Goal: Information Seeking & Learning: Get advice/opinions

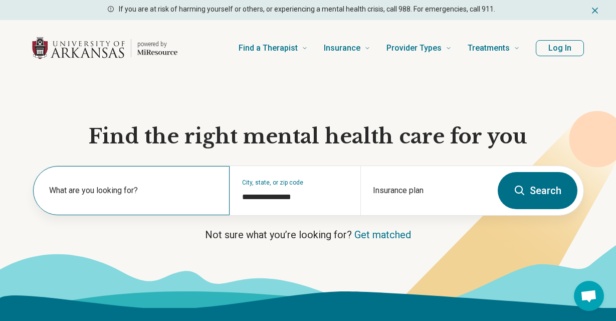
click at [175, 189] on label "What are you looking for?" at bounding box center [133, 190] width 168 height 12
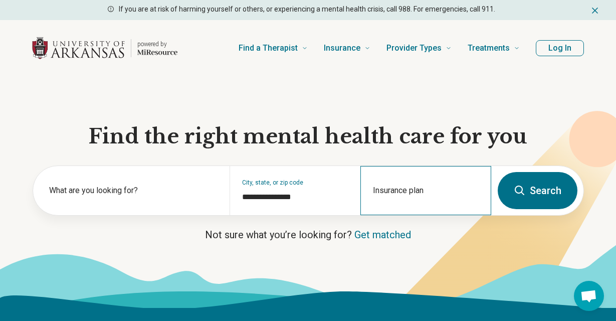
click at [428, 188] on div "Insurance plan" at bounding box center [425, 190] width 131 height 49
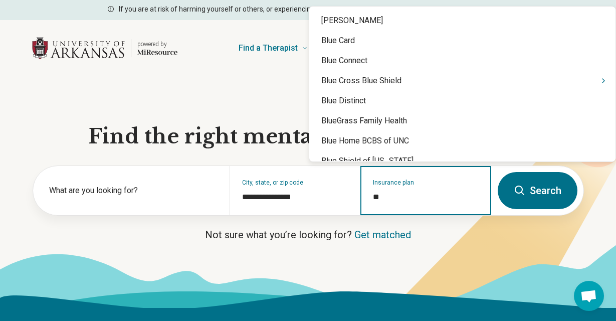
type input "***"
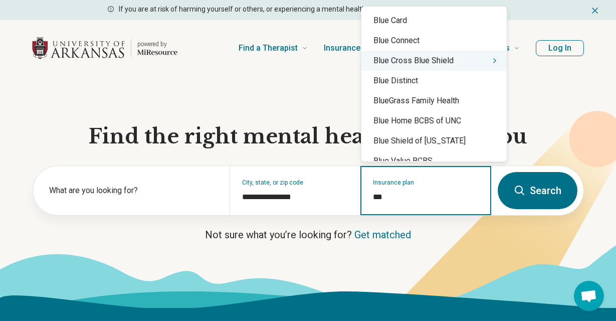
click at [425, 65] on div "Blue Cross Blue Shield" at bounding box center [433, 61] width 145 height 20
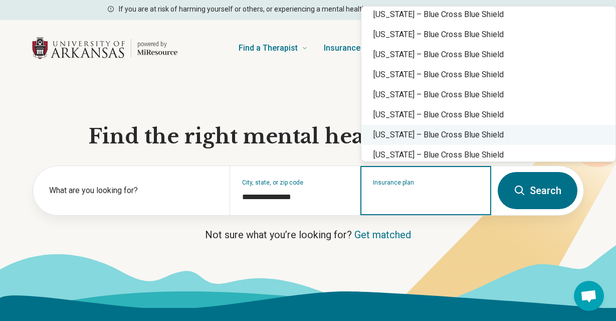
scroll to position [23, 0]
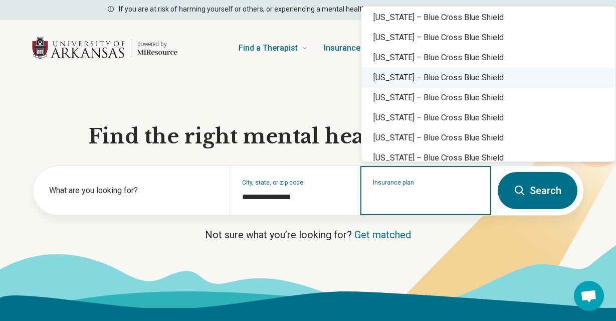
click at [398, 77] on div "Arkansas – Blue Cross Blue Shield" at bounding box center [488, 78] width 254 height 20
type input "**********"
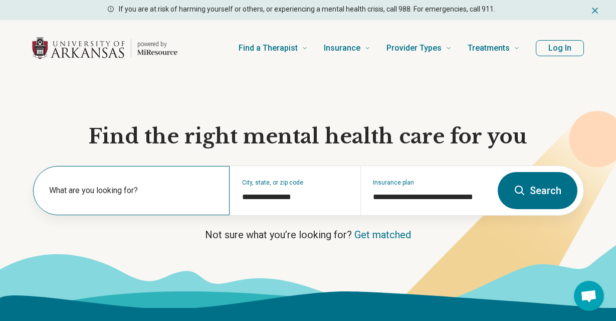
click at [174, 194] on label "What are you looking for?" at bounding box center [133, 190] width 168 height 12
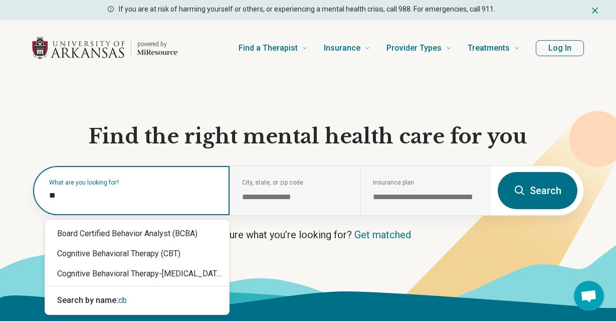
type input "***"
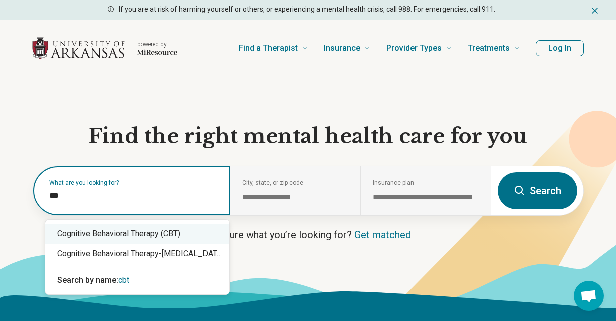
click at [127, 236] on div "Cognitive Behavioral Therapy (CBT)" at bounding box center [137, 234] width 184 height 20
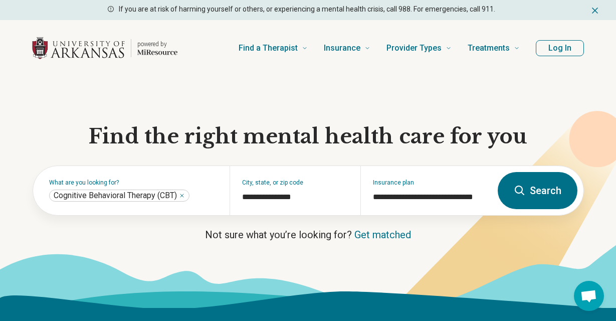
click at [543, 189] on button "Search" at bounding box center [538, 190] width 80 height 37
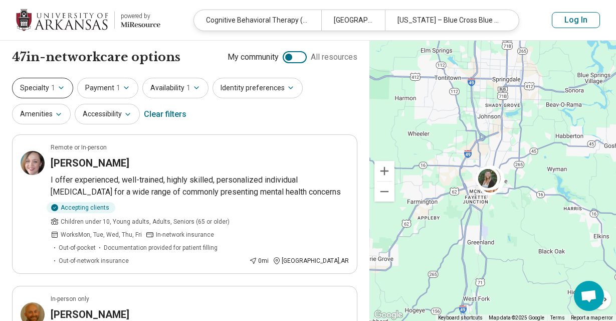
click at [62, 84] on button "Specialty 1" at bounding box center [42, 88] width 61 height 21
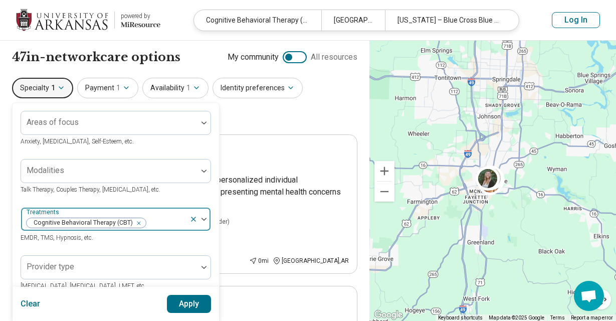
click at [194, 219] on icon at bounding box center [193, 219] width 4 height 4
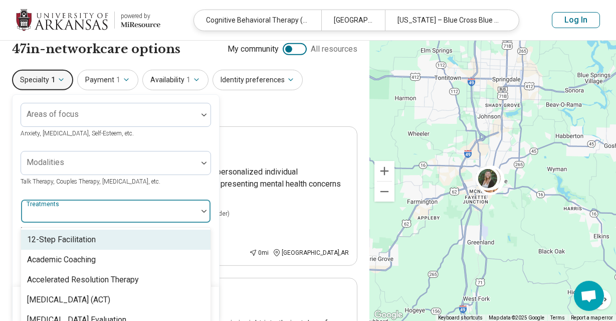
click at [147, 224] on div "104 results available. Use Up and Down to choose options, press Enter to select…" at bounding box center [116, 217] width 190 height 36
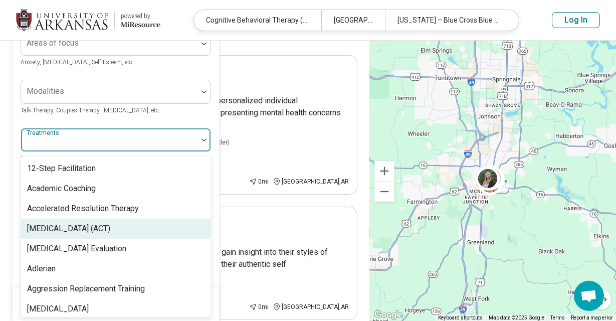
scroll to position [79, 0]
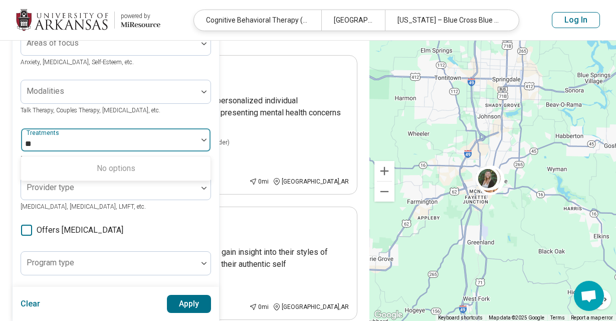
type input "*"
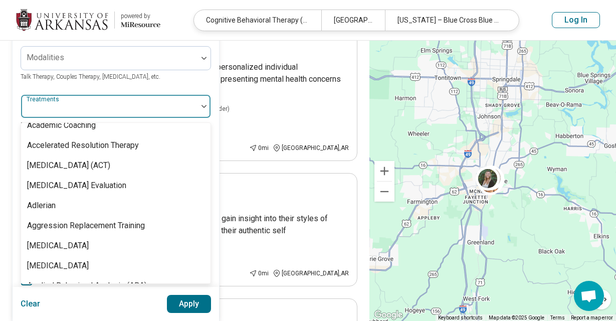
scroll to position [0, 0]
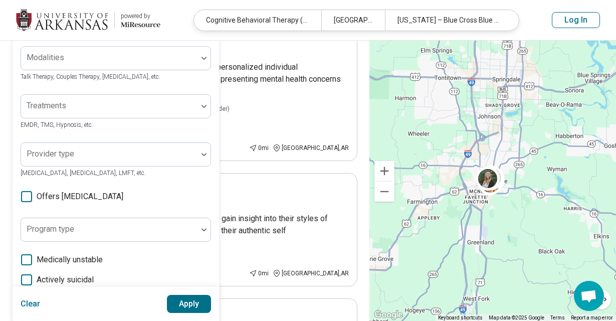
click at [142, 89] on div "Areas of focus Anxiety, Depression, Self-Esteem, etc. Modalities Talk Therapy, …" at bounding box center [116, 194] width 190 height 392
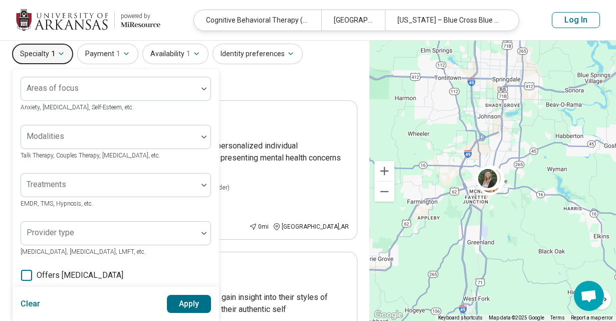
scroll to position [33, 0]
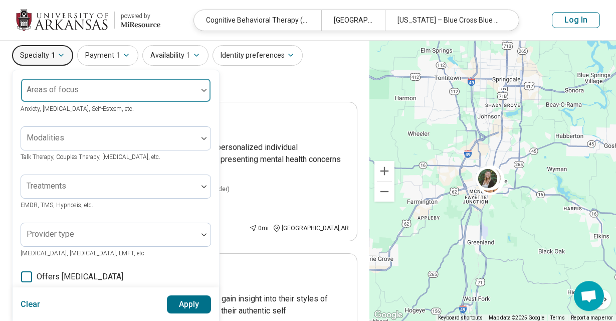
click at [120, 95] on div at bounding box center [109, 94] width 168 height 14
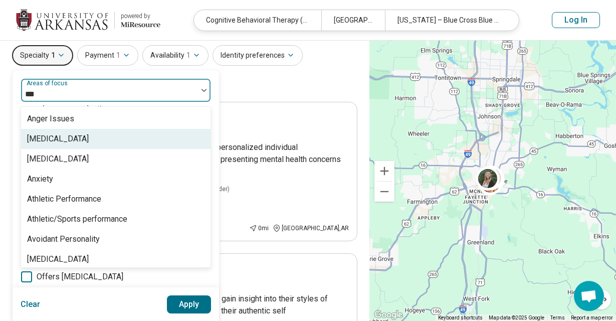
type input "****"
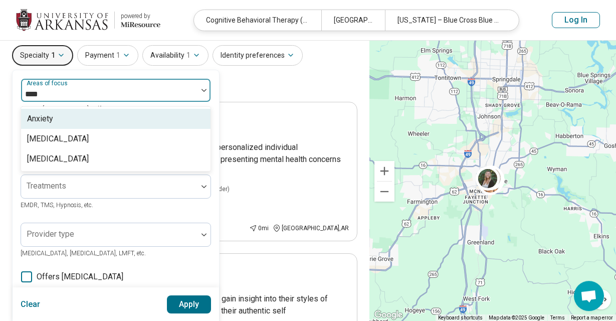
click at [63, 125] on div "Anxiety" at bounding box center [115, 119] width 189 height 20
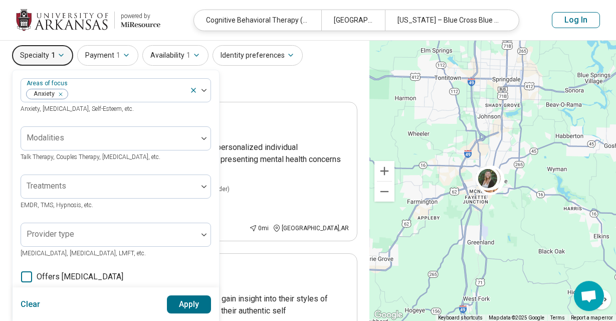
click at [216, 117] on div "Areas of focus Anxiety Anxiety, Depression, Self-Esteem, etc. Modalities Talk T…" at bounding box center [116, 274] width 206 height 408
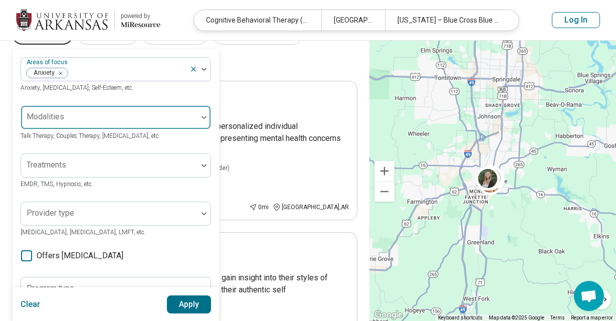
scroll to position [53, 0]
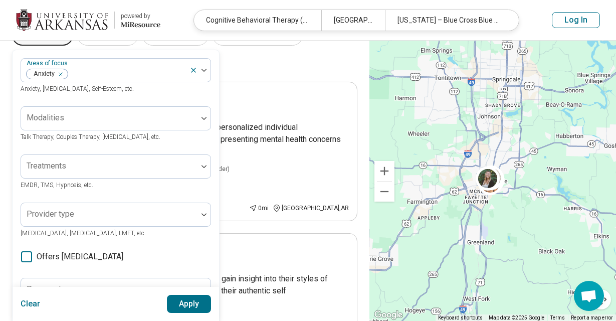
click at [238, 71] on div "Specialty 1 Areas of focus Anxiety Anxiety, Depression, Self-Esteem, etc. Modal…" at bounding box center [184, 49] width 345 height 49
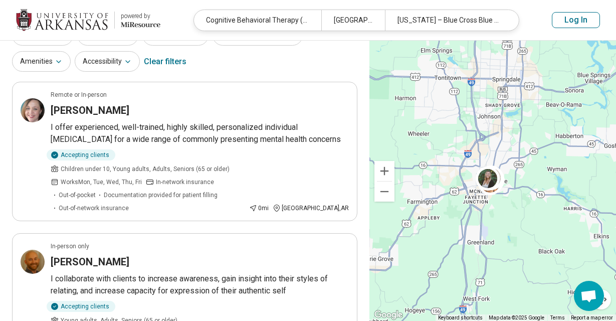
scroll to position [0, 0]
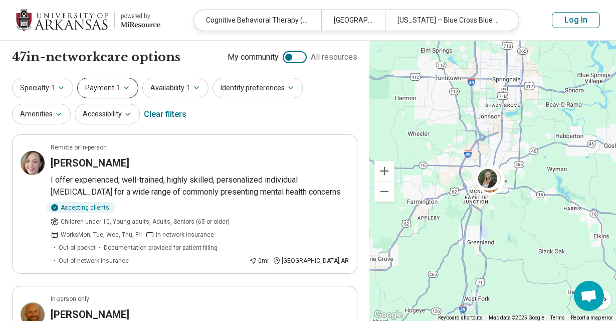
click at [111, 82] on button "Payment 1" at bounding box center [107, 88] width 61 height 21
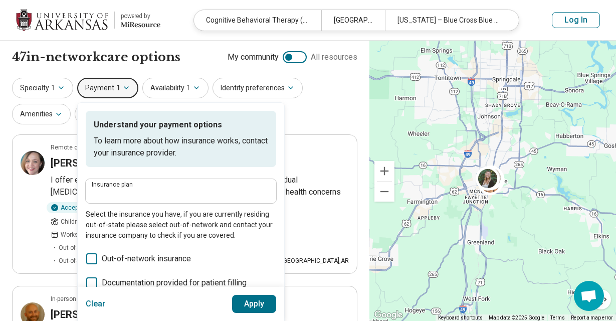
type input "**********"
click at [111, 82] on button "Payment 1" at bounding box center [107, 88] width 61 height 21
click at [165, 79] on button "Availability 1" at bounding box center [175, 88] width 66 height 21
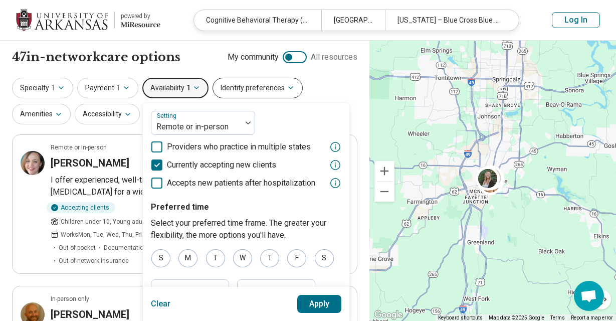
click at [228, 83] on button "Identity preferences" at bounding box center [258, 88] width 90 height 21
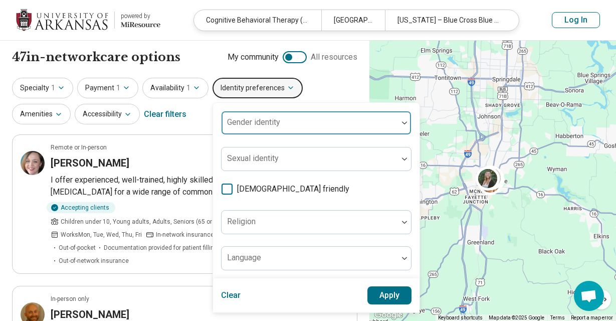
click at [255, 119] on label "Gender identity" at bounding box center [253, 122] width 53 height 10
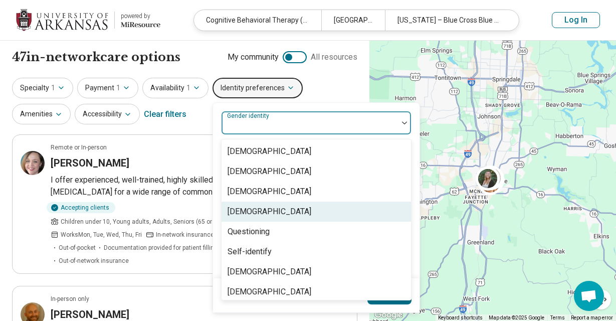
scroll to position [4, 0]
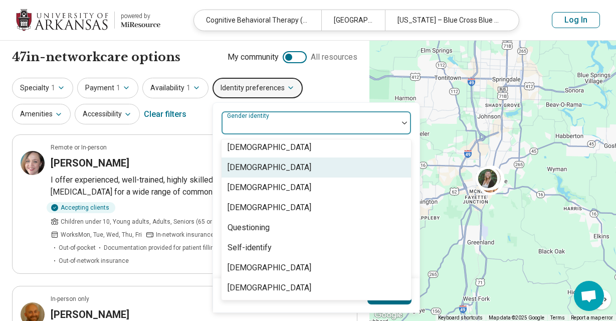
click at [248, 164] on div "[DEMOGRAPHIC_DATA]" at bounding box center [270, 167] width 84 height 12
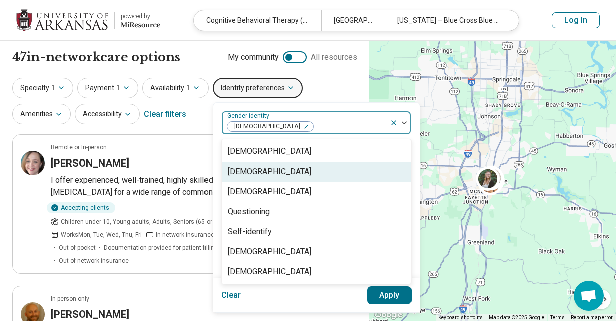
click at [259, 174] on div "Genderqueer" at bounding box center [270, 171] width 84 height 12
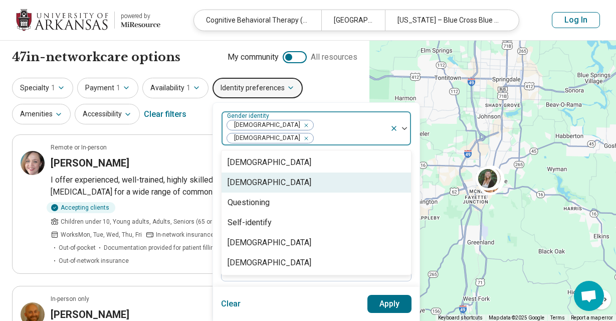
click at [255, 177] on div "Non-binary" at bounding box center [270, 182] width 84 height 12
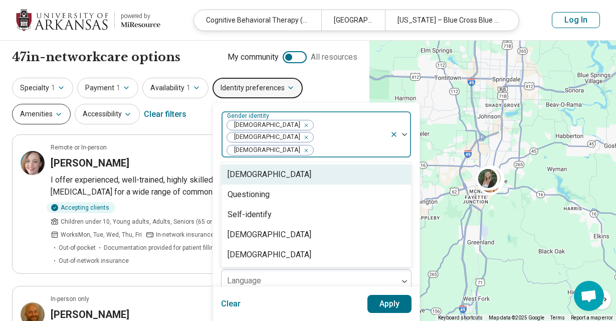
click at [49, 113] on button "Amenities" at bounding box center [41, 114] width 59 height 21
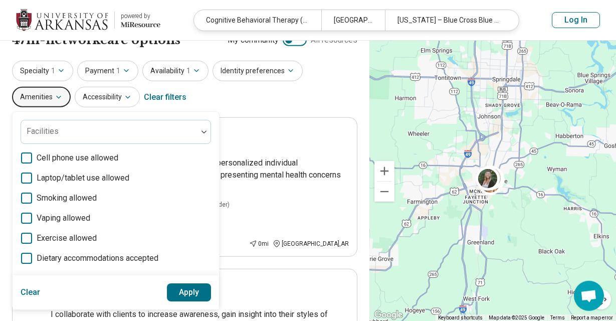
scroll to position [17, 0]
click at [88, 103] on button "Accessibility" at bounding box center [107, 97] width 65 height 21
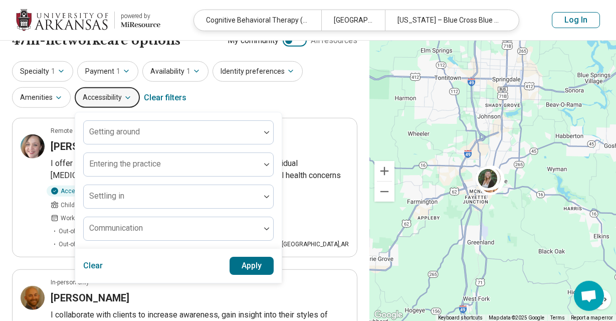
click at [93, 100] on button "Accessibility" at bounding box center [107, 97] width 65 height 21
click at [261, 84] on div "Specialty 1 Payment 1 Availability 1 Identity preferences Amenities Accessibili…" at bounding box center [184, 85] width 345 height 49
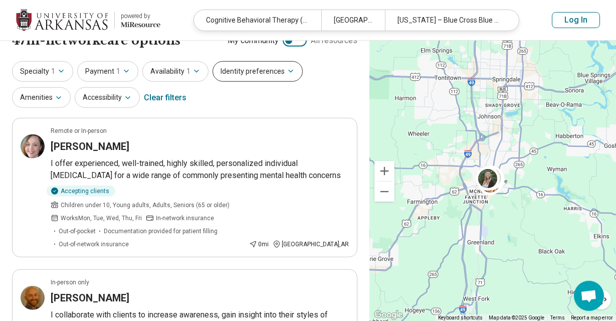
click at [258, 72] on button "Identity preferences" at bounding box center [258, 71] width 90 height 21
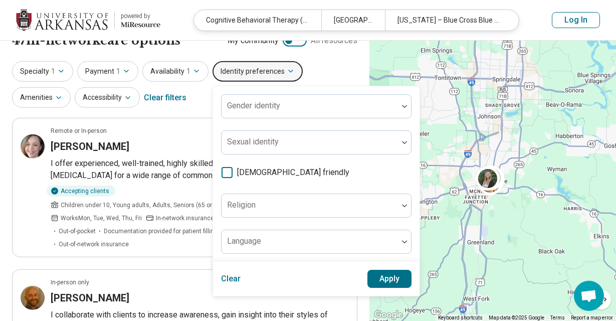
click at [224, 171] on icon at bounding box center [227, 172] width 11 height 11
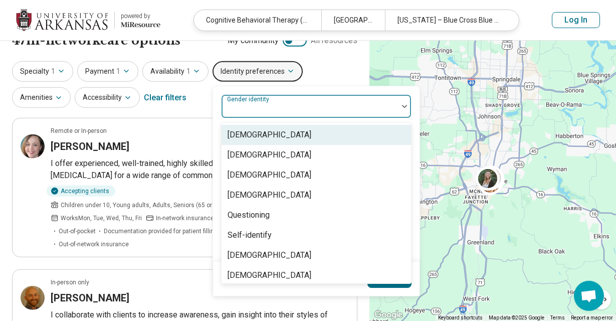
click at [267, 107] on div "Gender identity" at bounding box center [316, 106] width 190 height 24
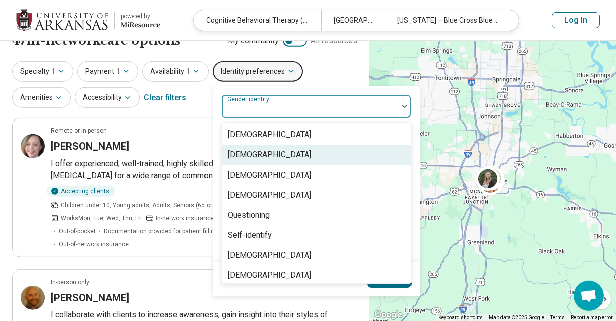
click at [260, 154] on div "[DEMOGRAPHIC_DATA]" at bounding box center [270, 155] width 84 height 12
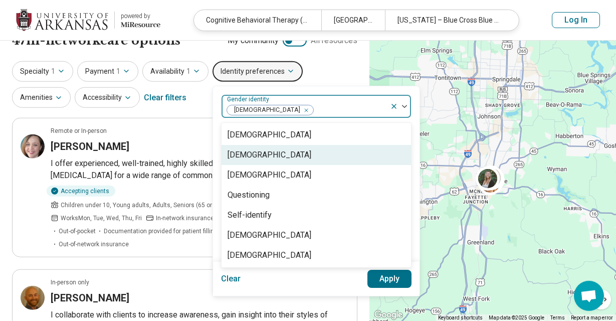
click at [260, 159] on div "Genderqueer" at bounding box center [270, 155] width 84 height 12
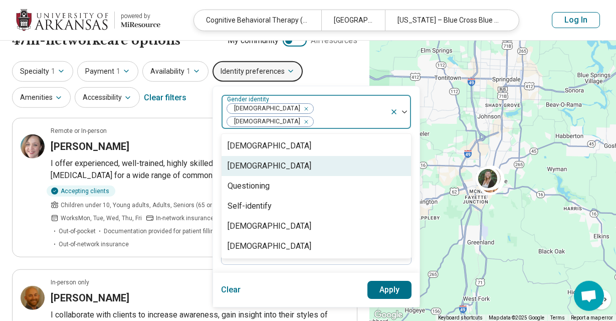
click at [260, 160] on div "Non-binary" at bounding box center [270, 166] width 84 height 12
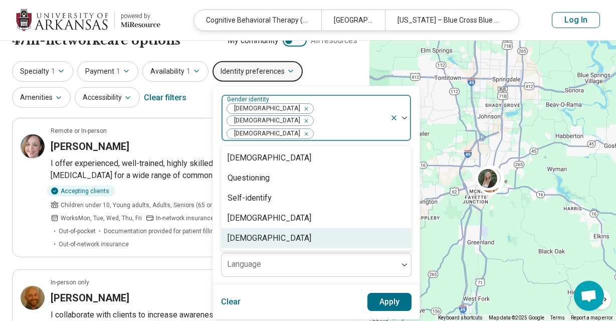
click at [372, 293] on button "Apply" at bounding box center [389, 302] width 45 height 18
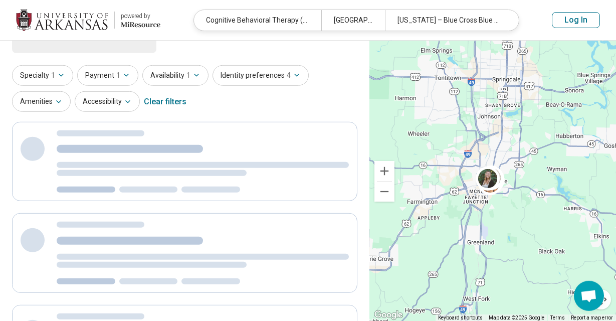
scroll to position [0, 0]
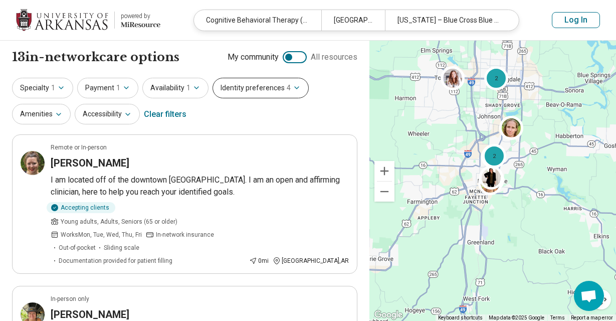
click at [269, 89] on button "Identity preferences 4" at bounding box center [261, 88] width 96 height 21
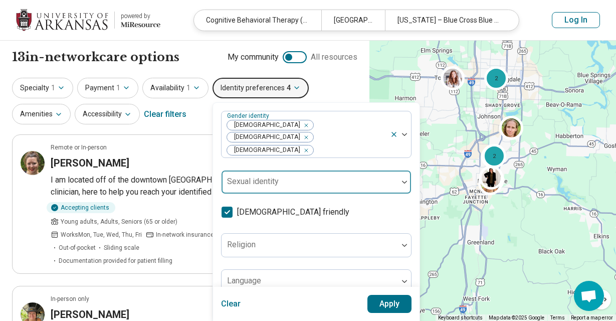
click at [268, 170] on div "Sexual identity" at bounding box center [316, 182] width 190 height 24
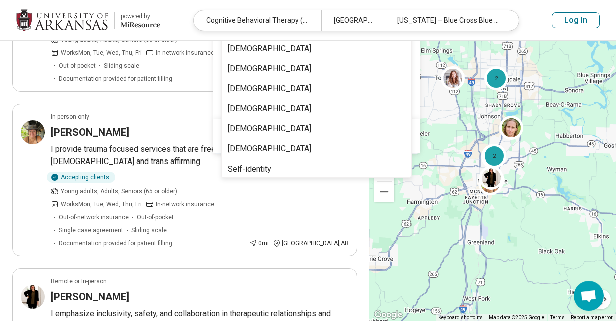
scroll to position [182, 0]
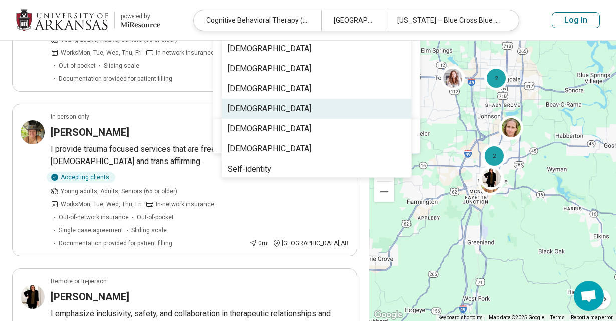
click at [254, 102] on div "Lesbian" at bounding box center [316, 109] width 189 height 20
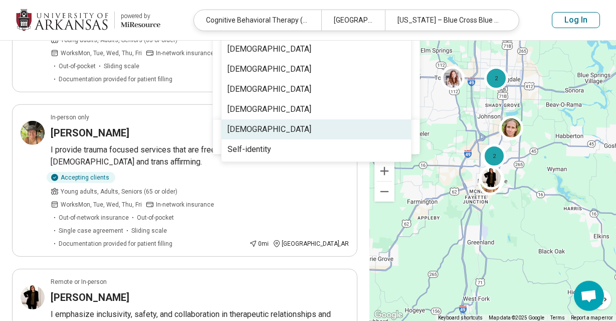
click at [242, 123] on div "Queer" at bounding box center [270, 129] width 84 height 12
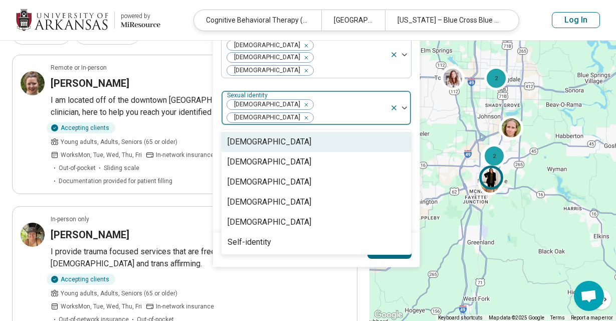
scroll to position [74, 0]
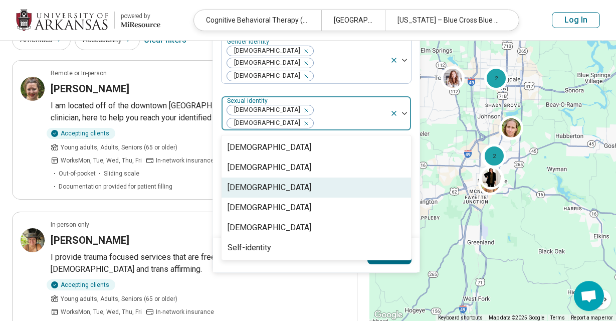
click at [250, 177] on div "Gay" at bounding box center [316, 187] width 189 height 20
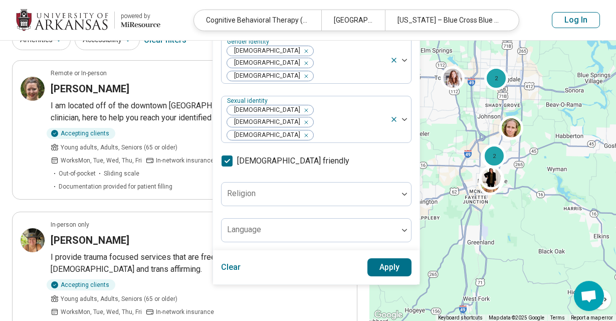
click at [383, 258] on button "Apply" at bounding box center [389, 267] width 45 height 18
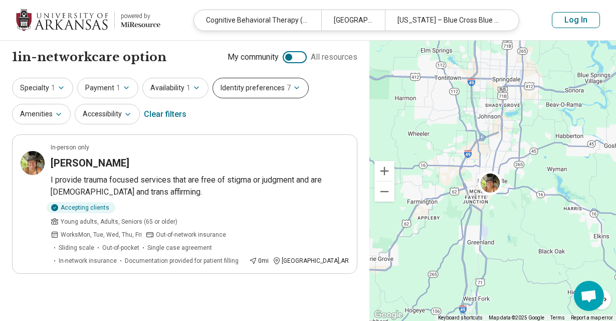
click at [293, 89] on icon "button" at bounding box center [297, 88] width 8 height 8
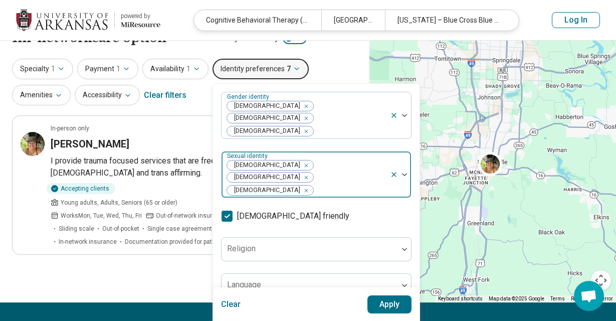
scroll to position [19, 0]
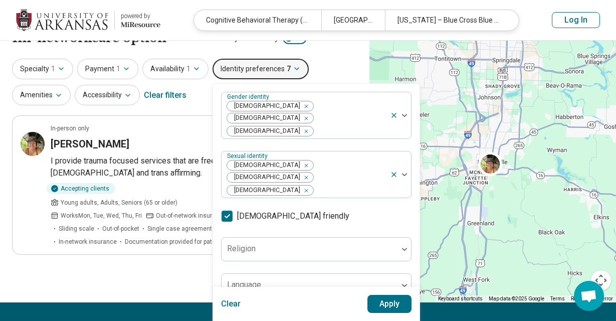
click at [125, 249] on div "1 in-network care option 1 in-network provider My community All resources Speci…" at bounding box center [184, 162] width 369 height 281
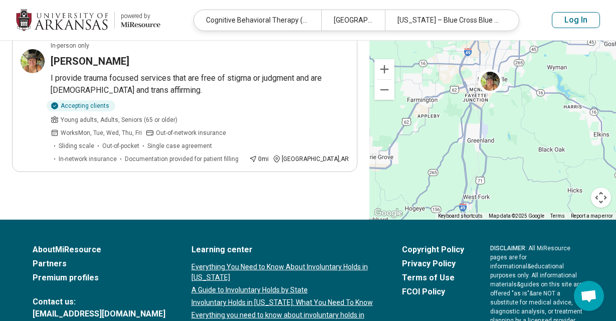
scroll to position [0, 0]
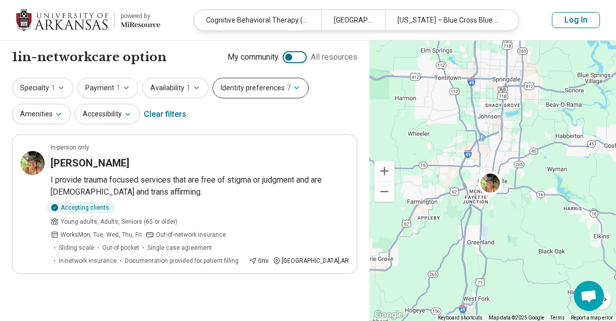
click at [234, 91] on button "Identity preferences 7" at bounding box center [261, 88] width 96 height 21
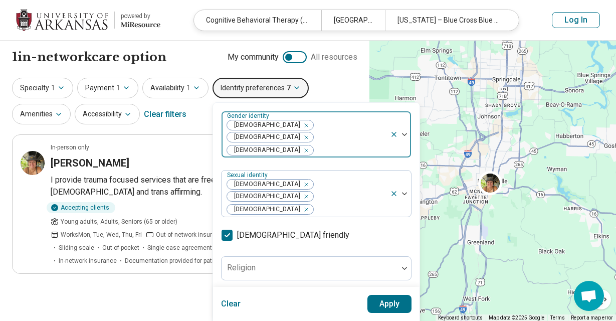
click at [300, 125] on icon "Remove [object Object]" at bounding box center [303, 125] width 7 height 7
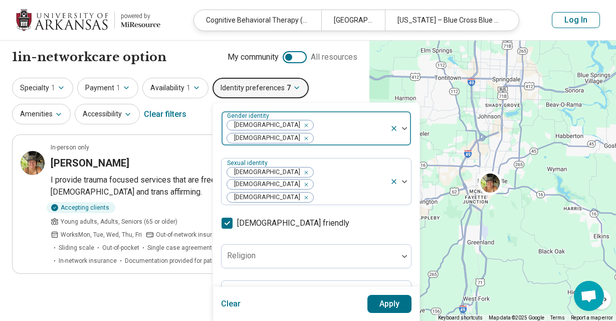
click at [307, 135] on icon "Remove [object Object]" at bounding box center [303, 138] width 7 height 7
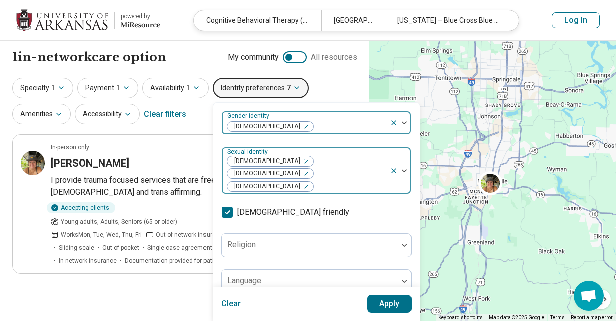
click at [298, 167] on div "Remove [object Object]" at bounding box center [304, 173] width 12 height 12
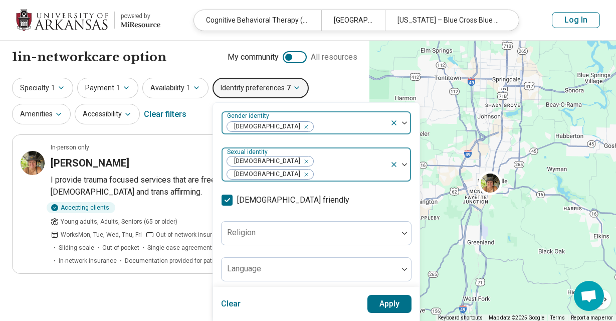
click at [300, 171] on icon "Remove [object Object]" at bounding box center [303, 174] width 7 height 7
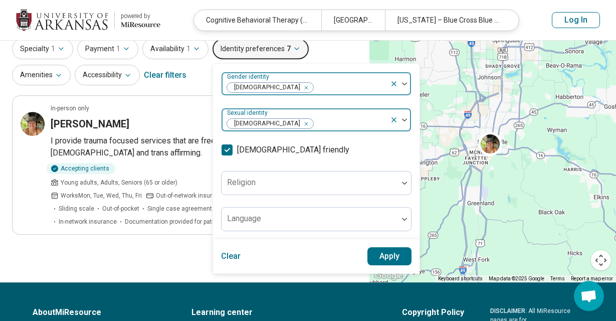
scroll to position [40, 0]
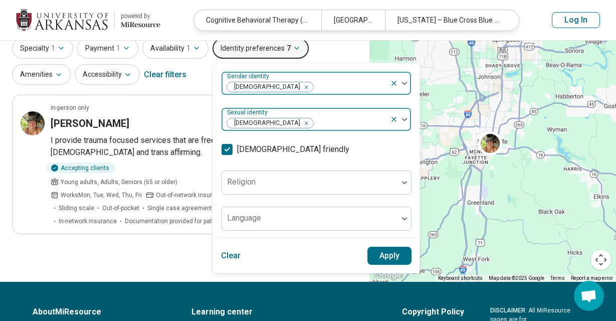
click at [382, 260] on button "Apply" at bounding box center [389, 256] width 45 height 18
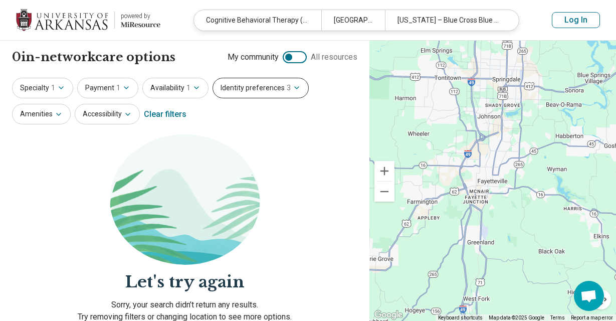
click at [261, 93] on button "Identity preferences 3" at bounding box center [261, 88] width 96 height 21
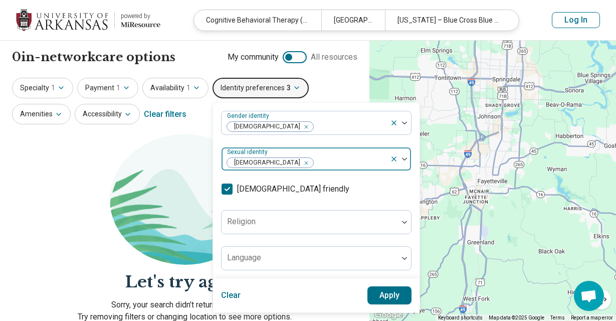
click at [298, 163] on div "Remove [object Object]" at bounding box center [304, 163] width 12 height 12
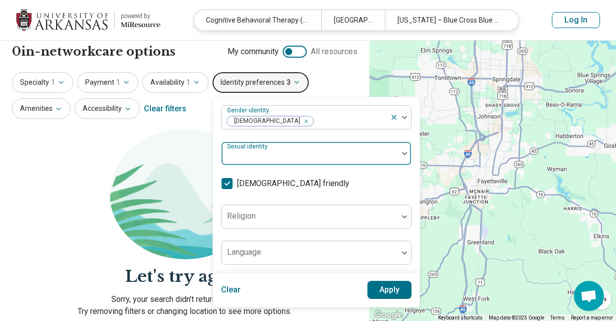
click at [365, 159] on div at bounding box center [310, 157] width 168 height 14
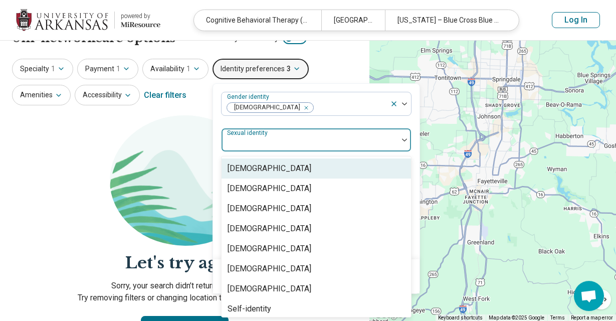
scroll to position [19, 0]
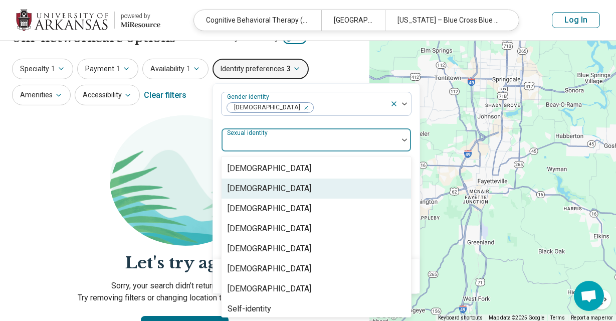
click at [244, 184] on div "Bisexual" at bounding box center [270, 188] width 84 height 12
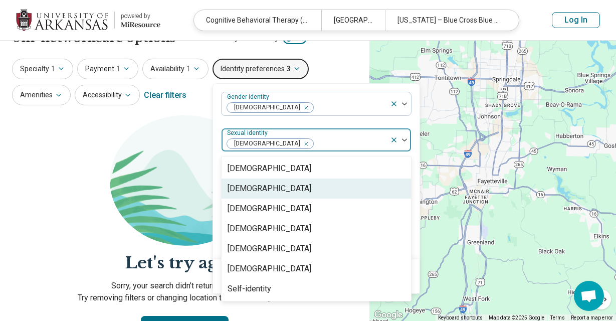
click at [175, 191] on img at bounding box center [185, 180] width 150 height 130
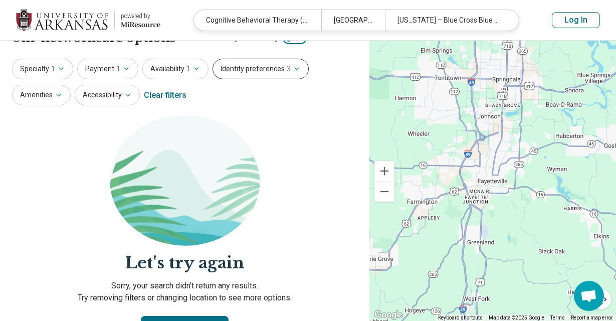
click at [270, 74] on button "Identity preferences 3" at bounding box center [261, 69] width 96 height 21
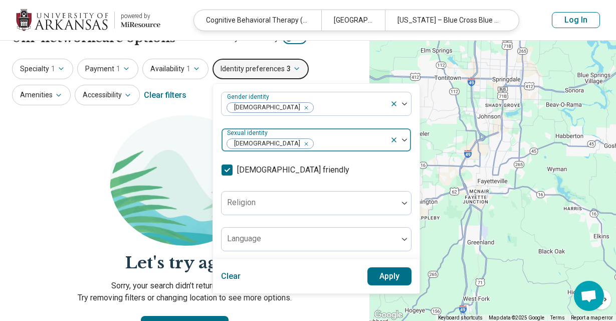
click at [300, 143] on icon "Remove [object Object]" at bounding box center [303, 143] width 7 height 7
click at [260, 143] on div at bounding box center [310, 144] width 168 height 14
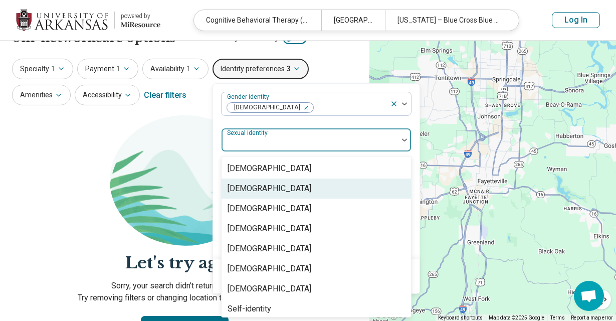
click at [240, 186] on div "Bisexual" at bounding box center [270, 188] width 84 height 12
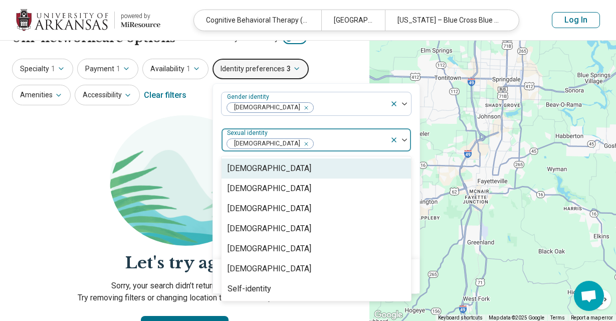
click at [402, 139] on img at bounding box center [404, 139] width 5 height 3
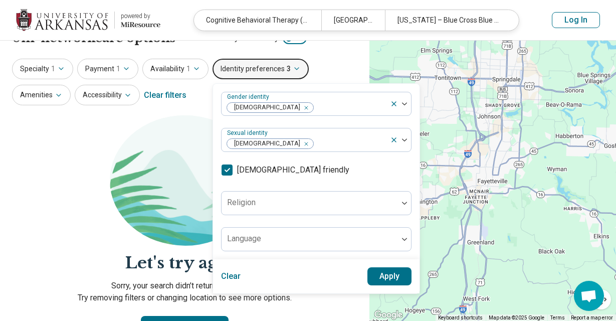
click at [379, 276] on button "Apply" at bounding box center [389, 276] width 45 height 18
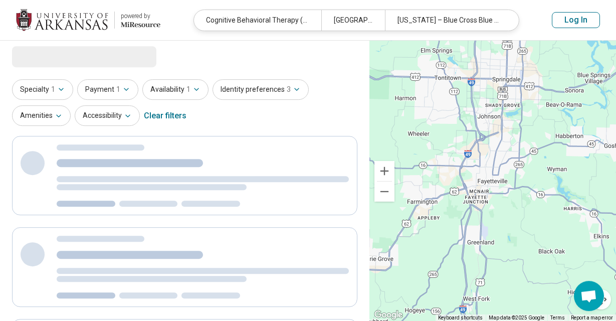
scroll to position [1, 0]
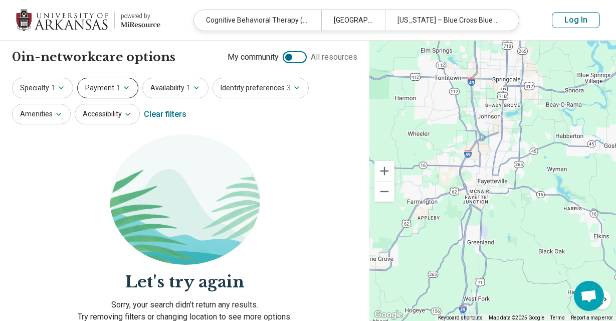
click at [121, 95] on button "Payment 1" at bounding box center [107, 88] width 61 height 21
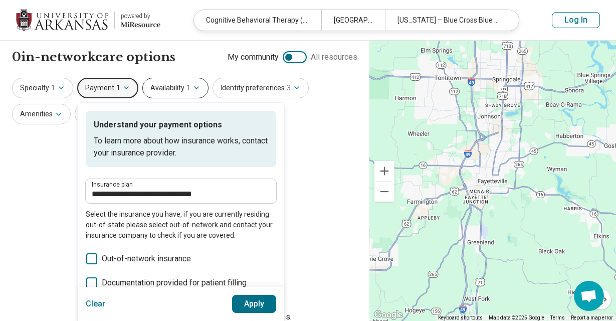
click at [170, 84] on button "Availability 1" at bounding box center [175, 88] width 66 height 21
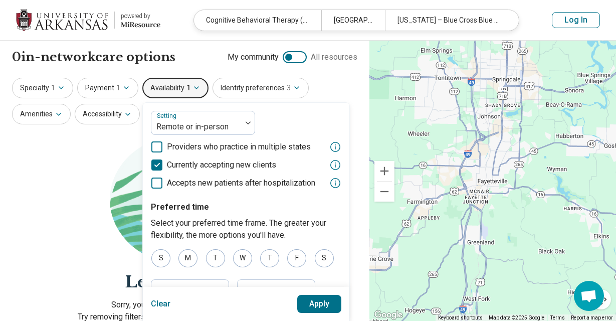
click at [170, 84] on button "Availability 1" at bounding box center [175, 88] width 66 height 21
click at [55, 80] on button "Specialty 1" at bounding box center [42, 88] width 61 height 21
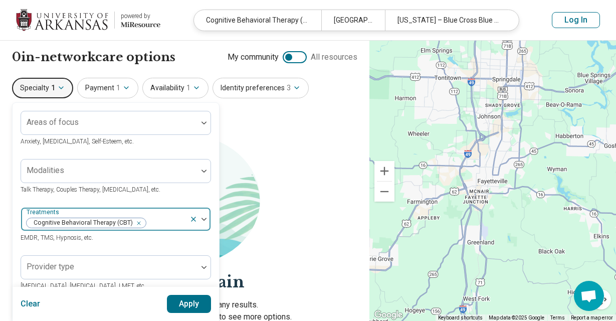
click at [139, 222] on icon "Remove [object Object]" at bounding box center [136, 223] width 7 height 7
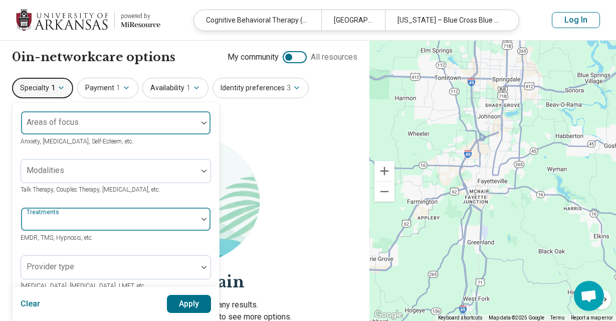
click at [95, 124] on div at bounding box center [109, 127] width 168 height 14
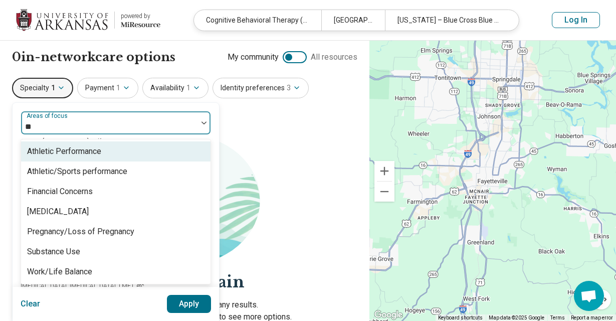
type input "***"
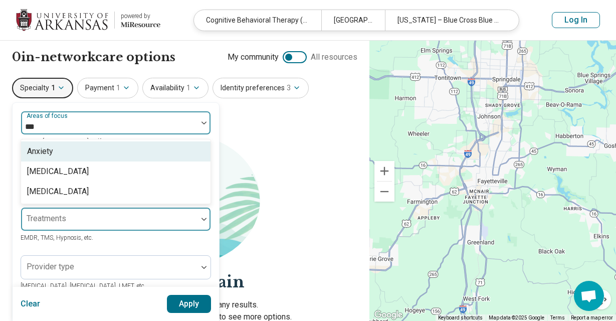
click at [52, 153] on div "Anxiety" at bounding box center [40, 151] width 26 height 12
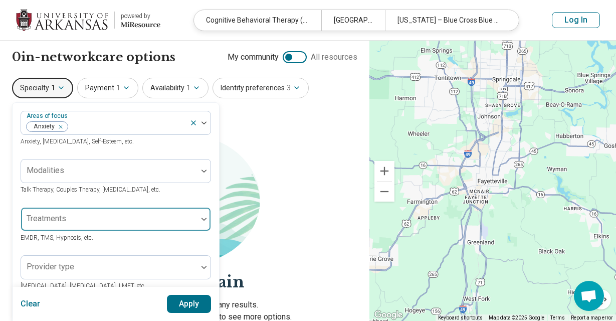
click at [181, 306] on button "Apply" at bounding box center [189, 304] width 45 height 18
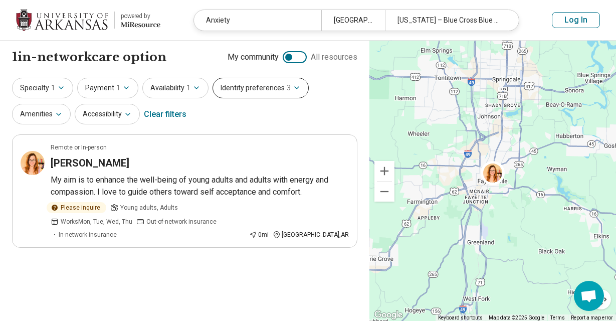
click at [252, 87] on button "Identity preferences 3" at bounding box center [261, 88] width 96 height 21
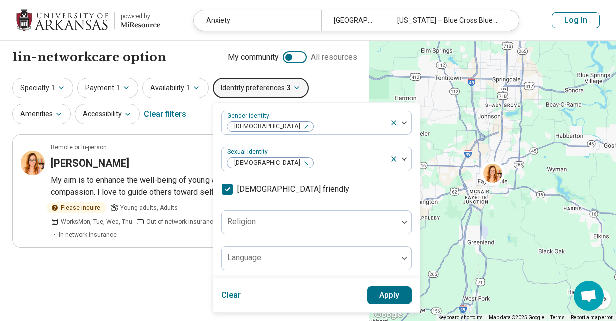
click at [252, 87] on button "Identity preferences 3" at bounding box center [261, 88] width 96 height 21
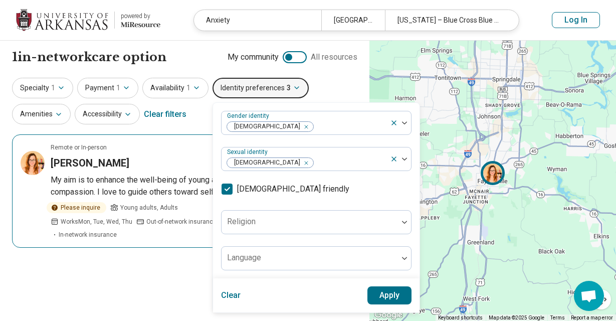
click at [161, 164] on div "Cassandra Dominick" at bounding box center [200, 163] width 298 height 14
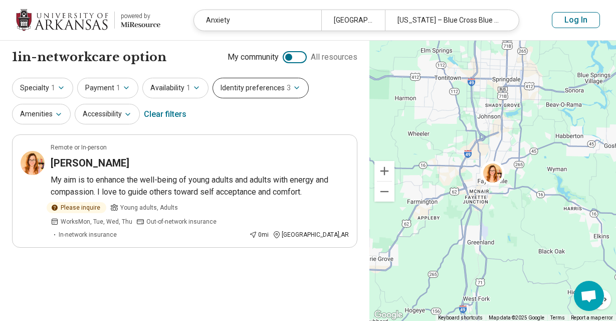
click at [261, 88] on button "Identity preferences 3" at bounding box center [261, 88] width 96 height 21
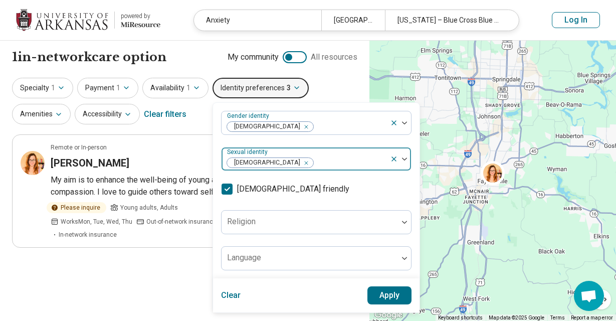
click at [298, 163] on div "Remove [object Object]" at bounding box center [304, 163] width 12 height 12
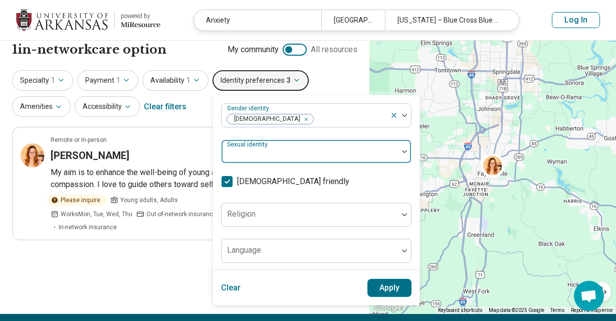
click at [270, 163] on div "Gender identity Cisgender Woman Sexual identity LGBTQIA+ friendly Religion Lang…" at bounding box center [316, 182] width 190 height 159
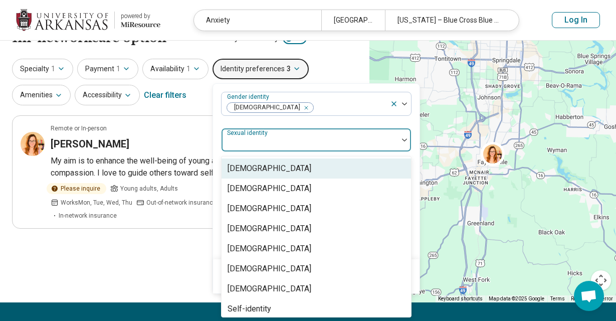
scroll to position [19, 0]
click at [264, 133] on label "Sexual identity" at bounding box center [248, 132] width 43 height 7
click at [260, 135] on label "Sexual identity" at bounding box center [248, 132] width 43 height 7
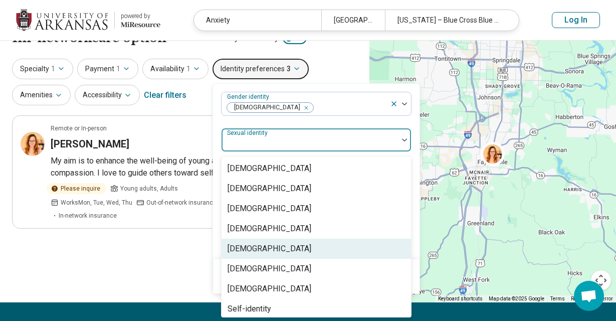
click at [239, 246] on div "Lesbian" at bounding box center [270, 249] width 84 height 12
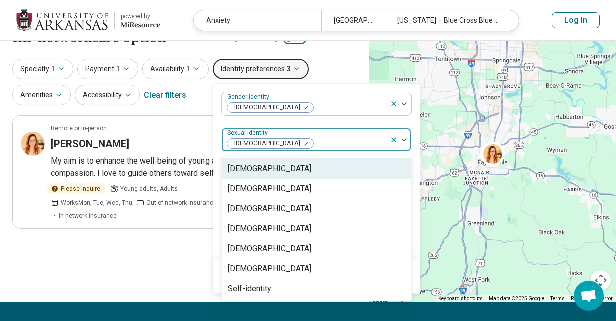
click at [401, 141] on div at bounding box center [400, 139] width 21 height 23
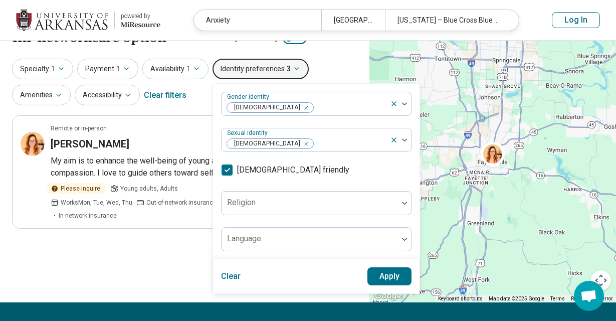
click at [378, 277] on button "Apply" at bounding box center [389, 276] width 45 height 18
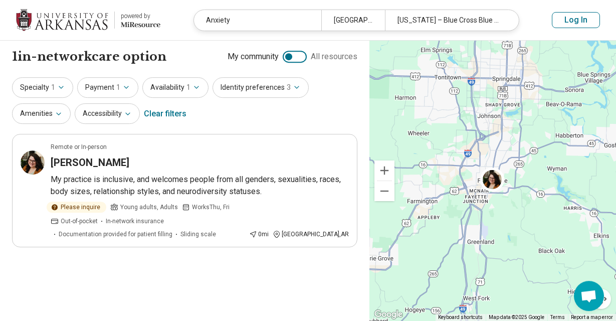
scroll to position [0, 0]
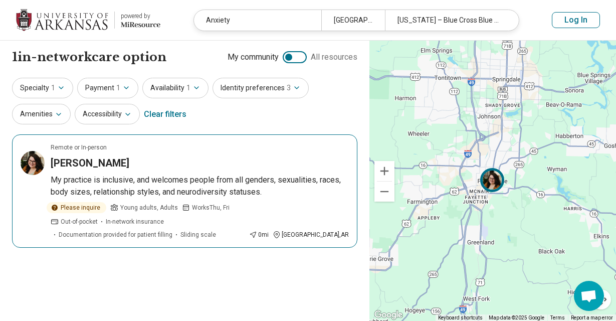
click at [103, 160] on h3 "Catherine Rievert" at bounding box center [90, 163] width 79 height 14
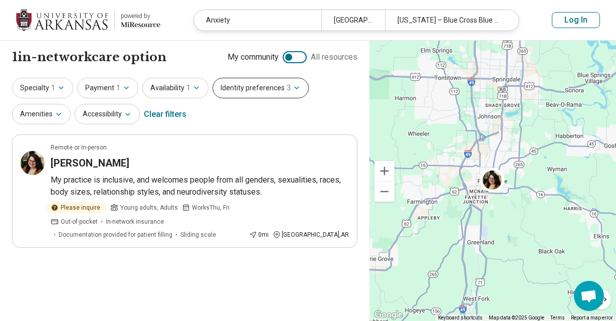
click at [270, 91] on button "Identity preferences 3" at bounding box center [261, 88] width 96 height 21
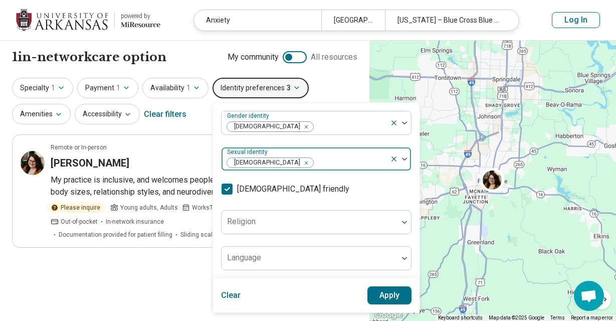
click at [300, 163] on icon "Remove [object Object]" at bounding box center [303, 162] width 7 height 7
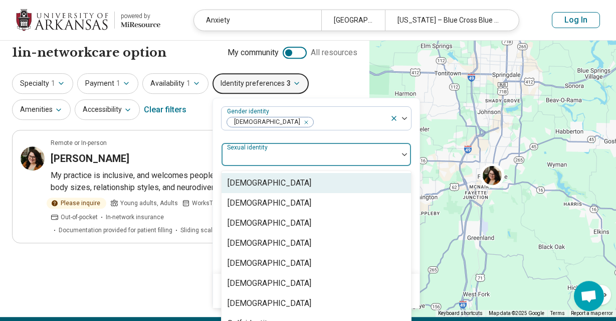
click at [394, 155] on div at bounding box center [310, 154] width 176 height 22
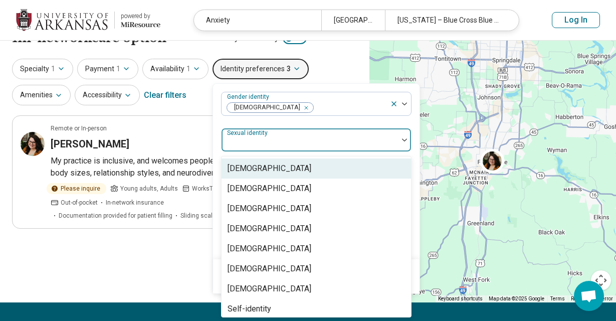
scroll to position [19, 0]
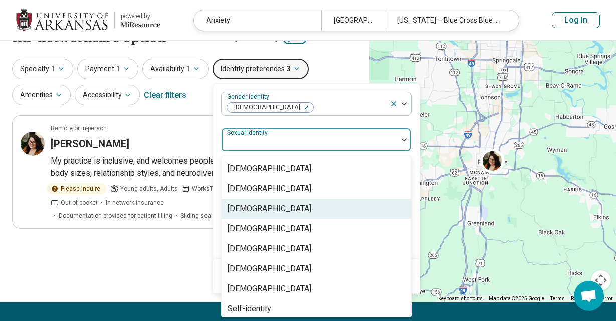
click at [246, 205] on div "Gay" at bounding box center [316, 208] width 189 height 20
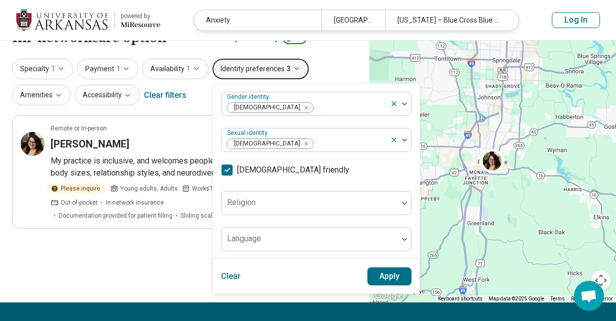
click at [213, 273] on div "Clear Apply" at bounding box center [316, 276] width 206 height 34
click at [383, 281] on button "Apply" at bounding box center [389, 276] width 45 height 18
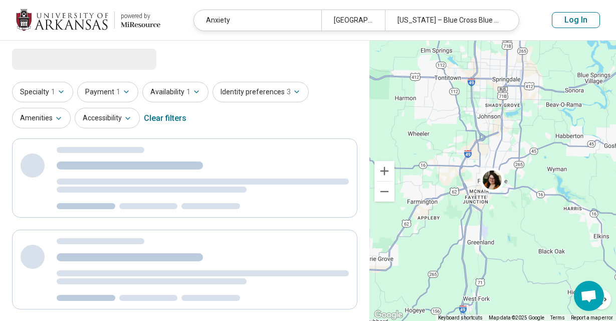
scroll to position [0, 0]
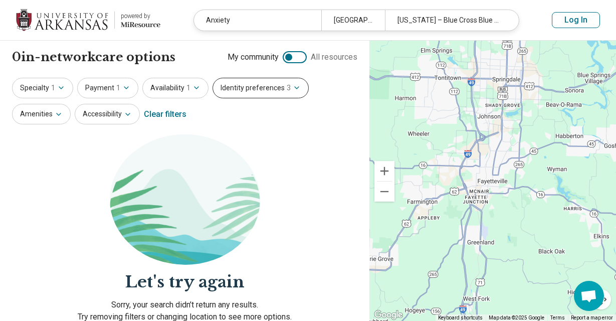
click at [243, 81] on button "Identity preferences 3" at bounding box center [261, 88] width 96 height 21
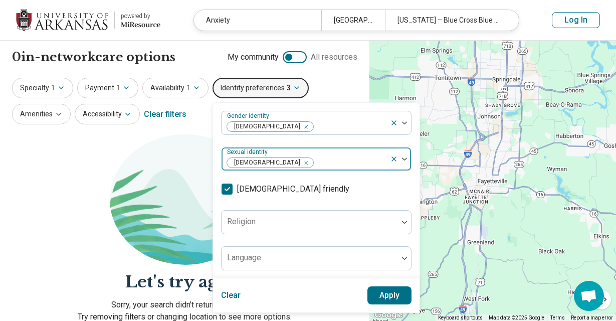
click at [298, 160] on div "Remove [object Object]" at bounding box center [304, 163] width 12 height 12
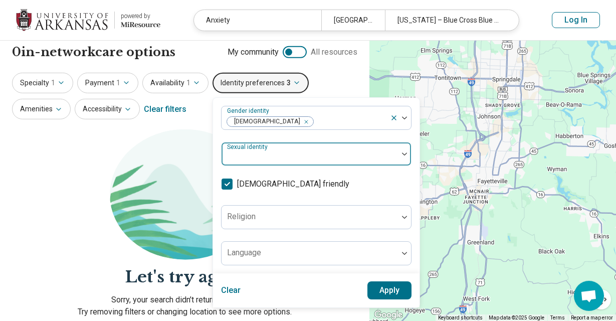
click at [331, 164] on div "Gender identity Cisgender Woman Sexual identity LGBTQIA+ friendly Religion Lang…" at bounding box center [316, 185] width 190 height 159
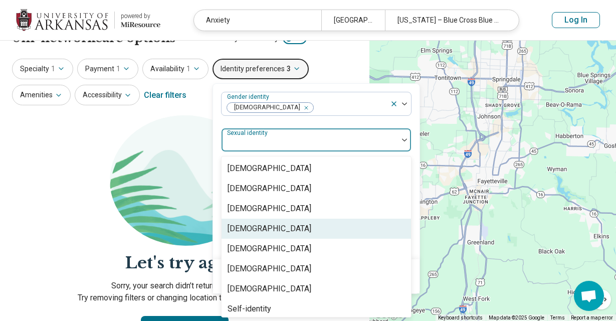
scroll to position [4, 0]
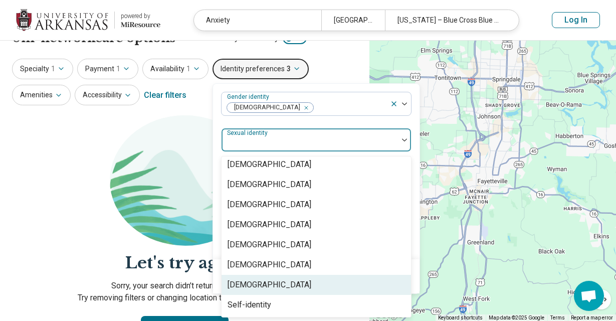
click at [245, 277] on div "Queer" at bounding box center [316, 285] width 189 height 20
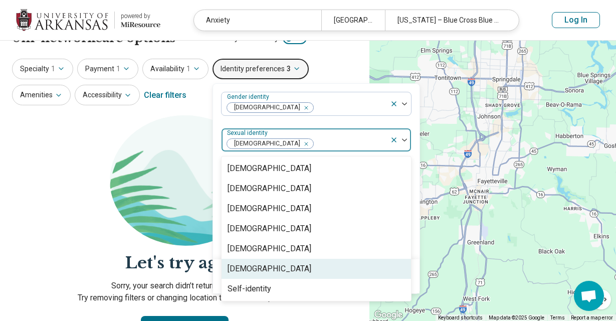
scroll to position [0, 0]
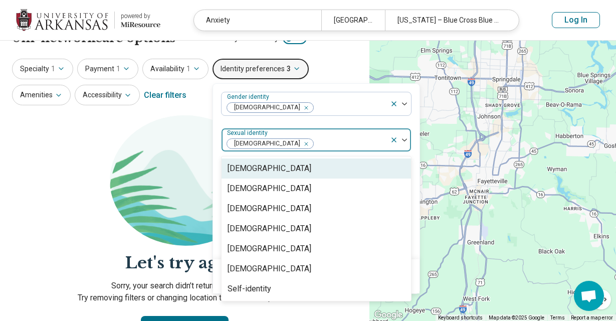
click at [401, 141] on div at bounding box center [400, 139] width 21 height 23
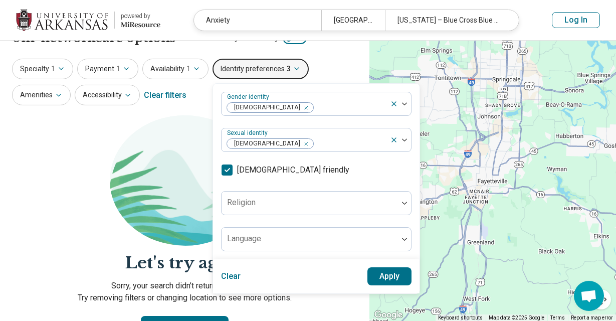
click at [383, 276] on button "Apply" at bounding box center [389, 276] width 45 height 18
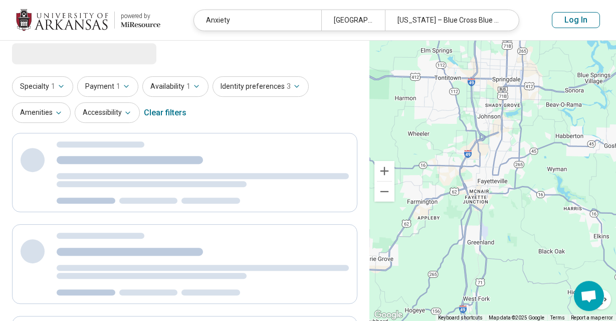
scroll to position [2, 0]
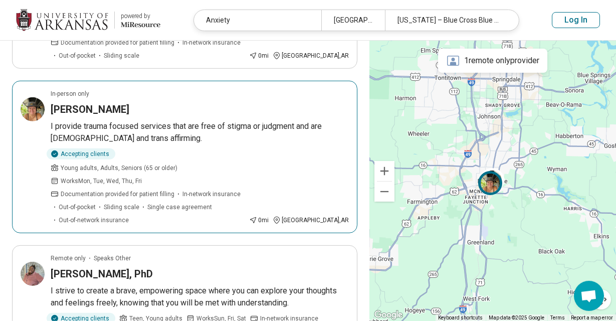
scroll to position [178, 0]
click at [106, 104] on h3 "Katherine Becker" at bounding box center [90, 110] width 79 height 14
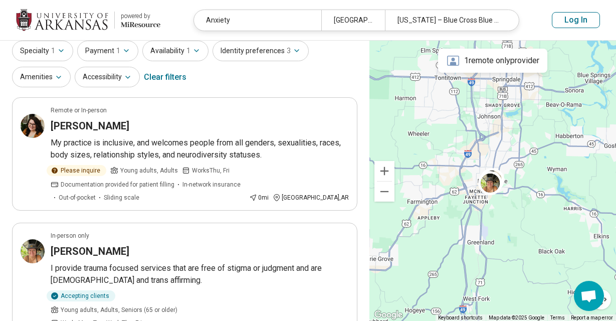
scroll to position [0, 0]
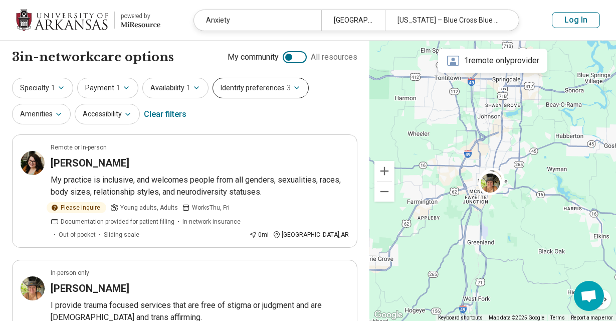
click at [287, 86] on span "3" at bounding box center [289, 88] width 4 height 11
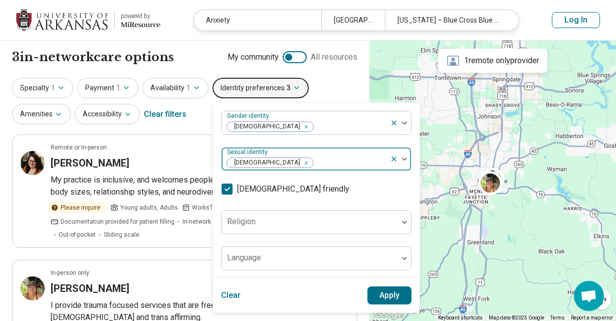
click at [300, 160] on icon "Remove [object Object]" at bounding box center [303, 162] width 7 height 7
click at [383, 291] on button "Apply" at bounding box center [389, 295] width 45 height 18
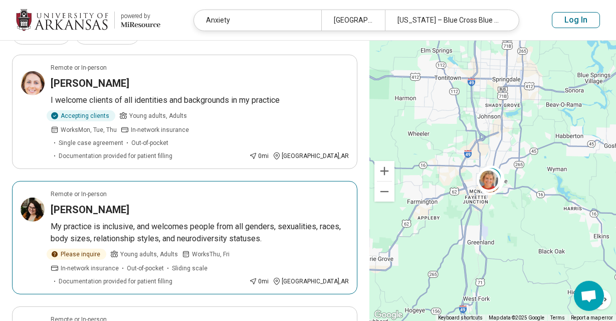
scroll to position [80, 0]
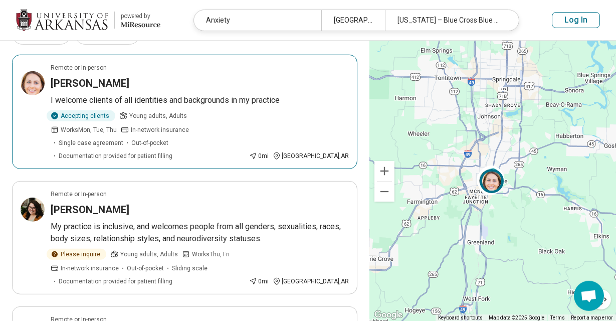
click at [104, 82] on h3 "KATHRYN ANTIN" at bounding box center [90, 83] width 79 height 14
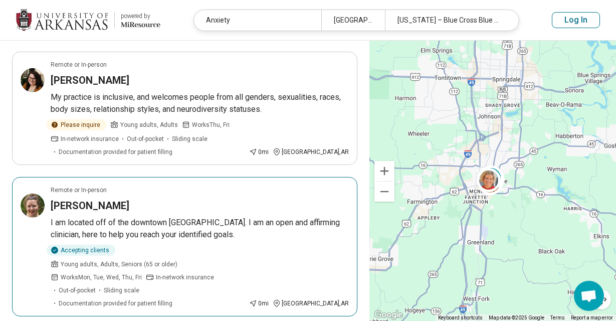
scroll to position [210, 0]
click at [70, 198] on h3 "Kari Spears" at bounding box center [90, 205] width 79 height 14
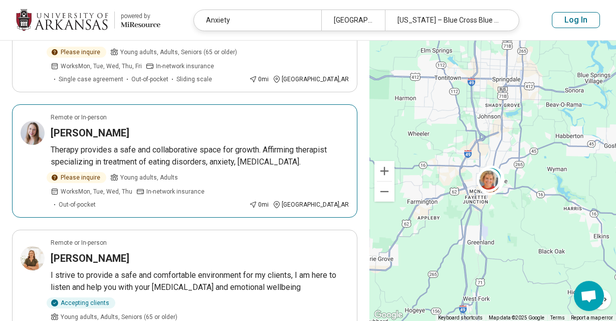
scroll to position [862, 0]
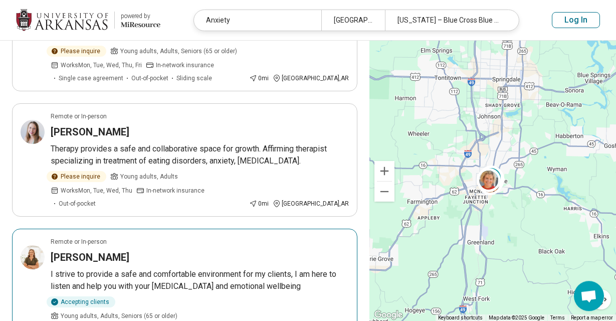
click at [89, 250] on h3 "Melissa Atkinson" at bounding box center [90, 257] width 79 height 14
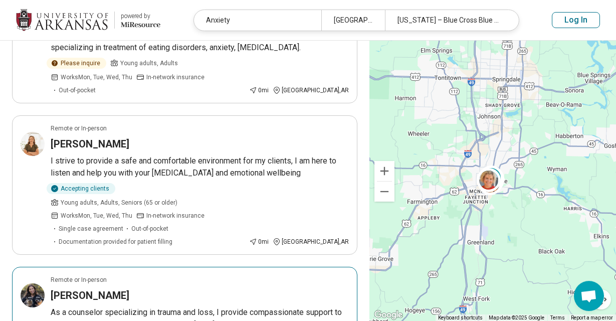
scroll to position [976, 0]
click at [80, 288] on h3 "Kristin Temple" at bounding box center [90, 295] width 79 height 14
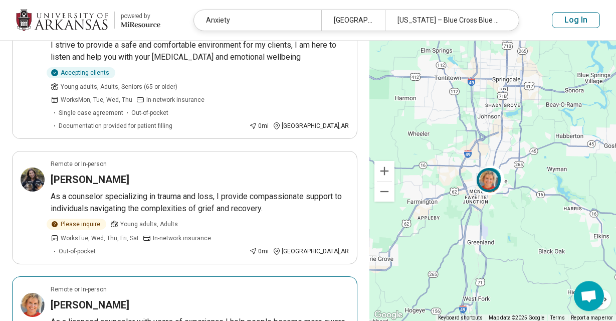
scroll to position [1092, 0]
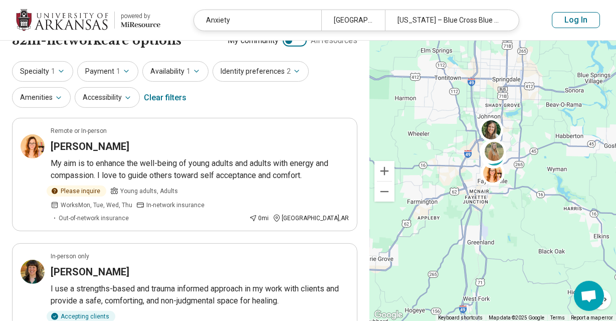
scroll to position [0, 0]
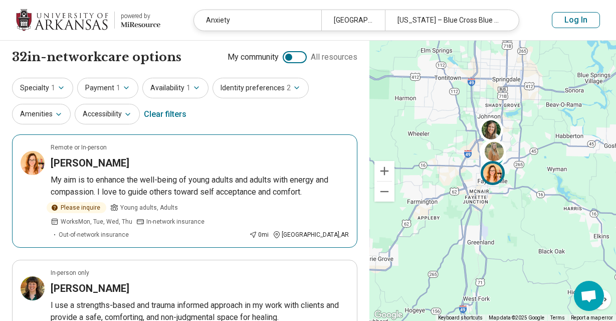
click at [73, 159] on h3 "Cassandra Dominick" at bounding box center [90, 163] width 79 height 14
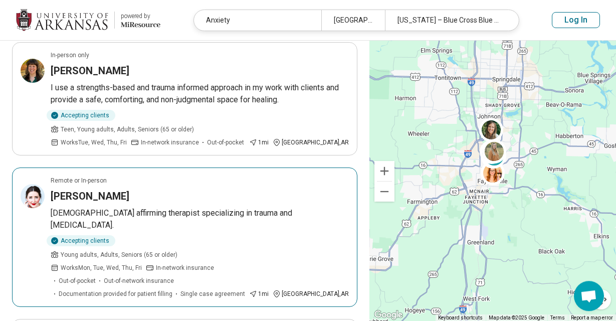
scroll to position [218, 0]
click at [83, 189] on h3 "Morgan McGowan" at bounding box center [90, 196] width 79 height 14
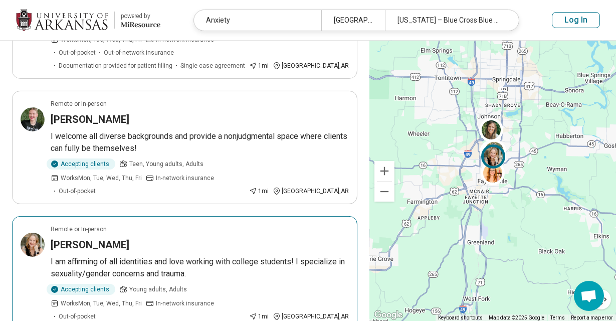
scroll to position [447, 0]
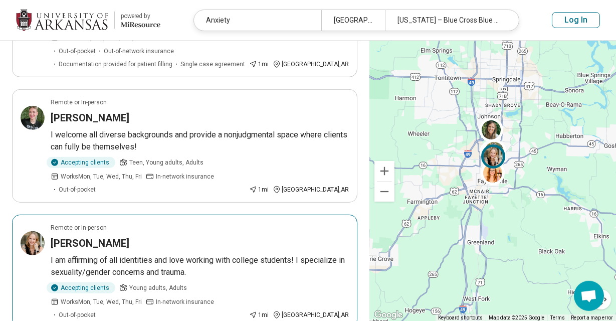
click at [65, 236] on h3 "Heather Vinti" at bounding box center [90, 243] width 79 height 14
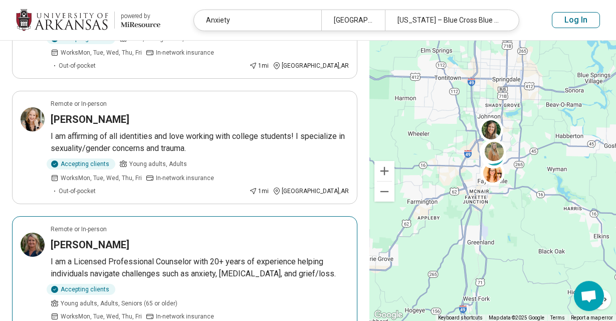
scroll to position [572, 0]
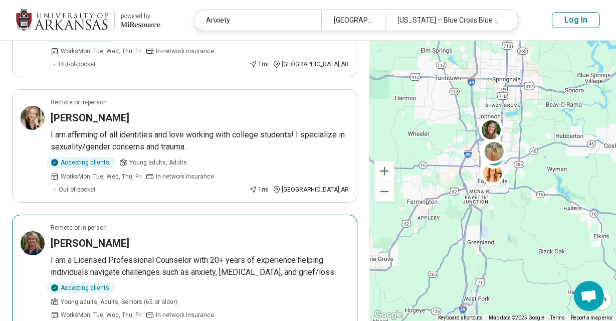
click at [69, 236] on h3 "Danette Horne" at bounding box center [90, 243] width 79 height 14
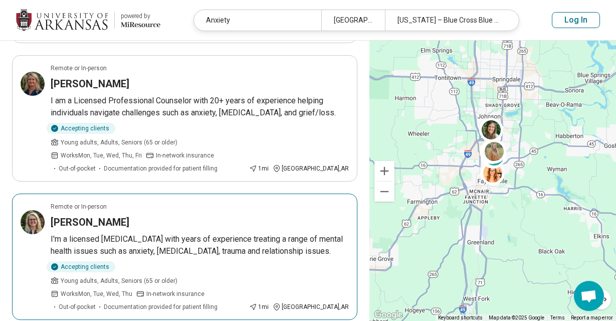
scroll to position [733, 0]
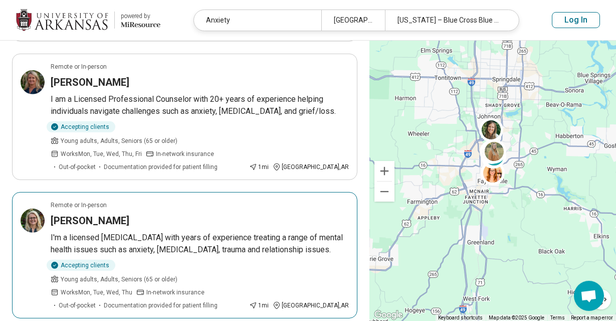
click at [57, 214] on h3 "Josette Cline" at bounding box center [90, 221] width 79 height 14
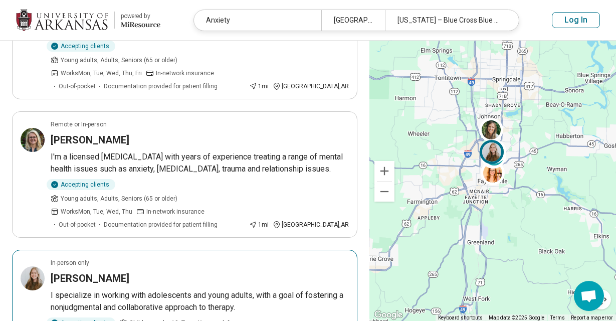
scroll to position [826, 0]
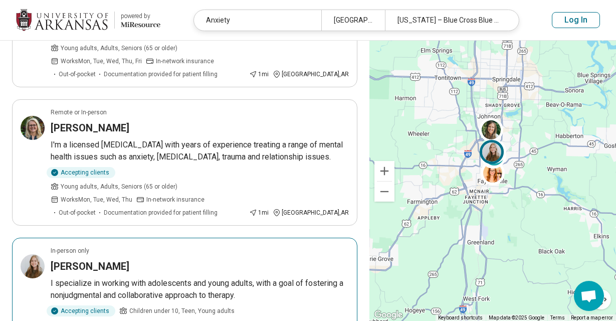
click at [81, 259] on h3 "Jessica Jeffrey" at bounding box center [90, 266] width 79 height 14
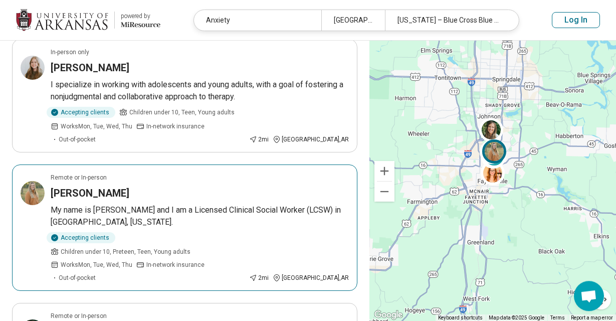
scroll to position [1025, 0]
click at [61, 185] on h3 "Laura Carpenter" at bounding box center [90, 192] width 79 height 14
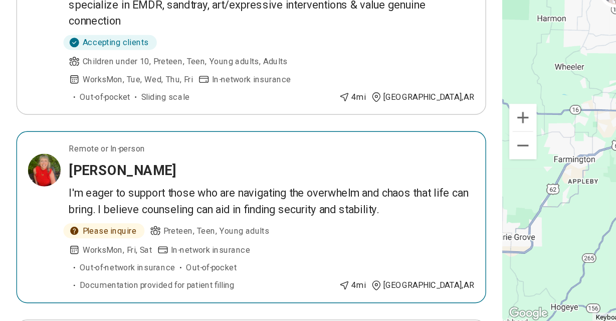
scroll to position [0, 0]
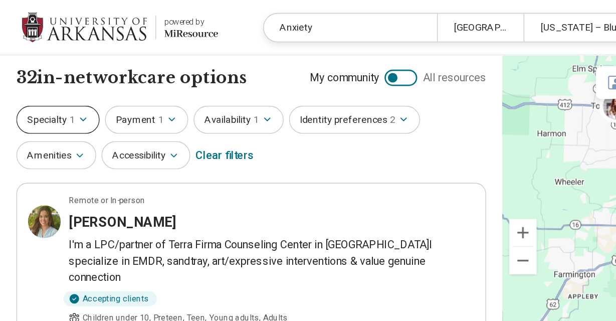
click at [52, 93] on span "1" at bounding box center [53, 88] width 4 height 11
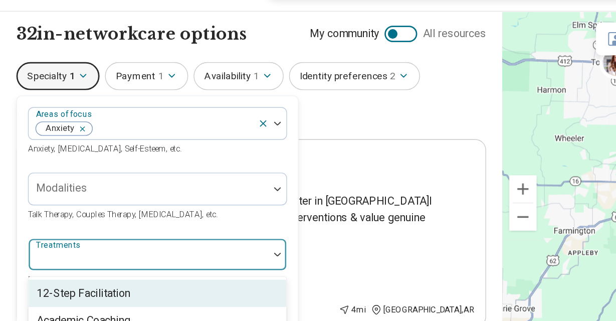
click at [59, 219] on div "Treatments" at bounding box center [116, 219] width 190 height 24
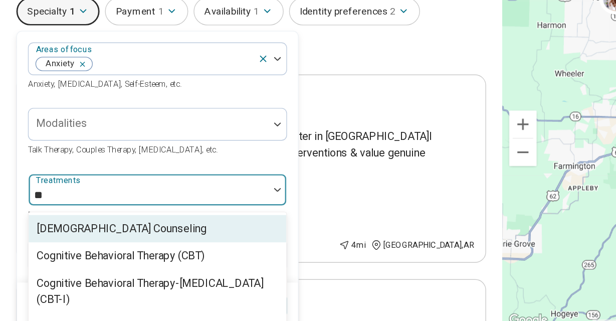
type input "***"
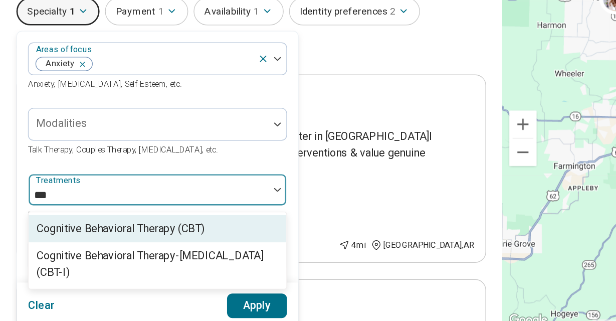
click at [80, 244] on div "Cognitive Behavioral Therapy (CBT)" at bounding box center [88, 248] width 123 height 12
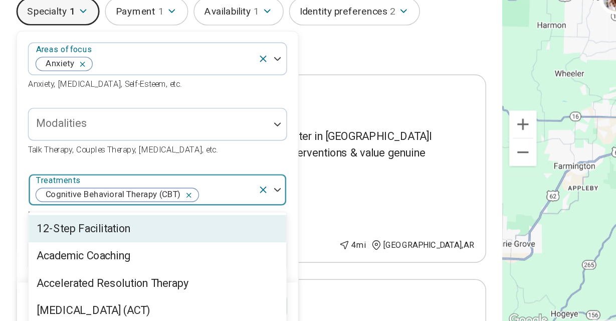
click at [204, 216] on div at bounding box center [199, 218] width 21 height 23
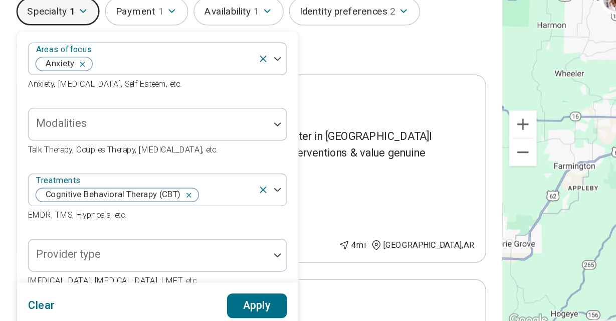
click at [195, 300] on button "Apply" at bounding box center [189, 304] width 45 height 18
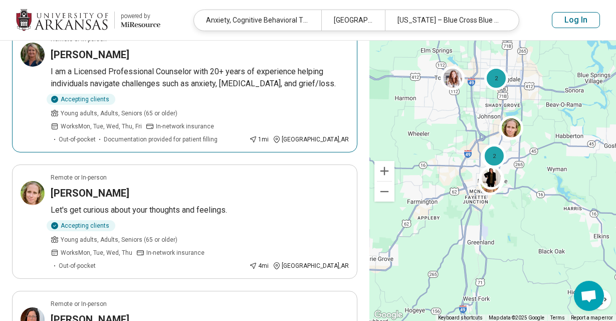
scroll to position [816, 0]
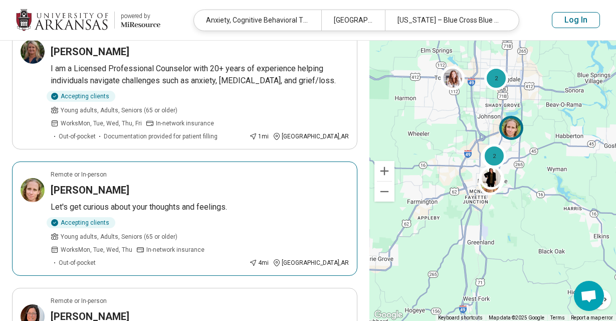
click at [76, 183] on h3 "Brooke Bell" at bounding box center [90, 190] width 79 height 14
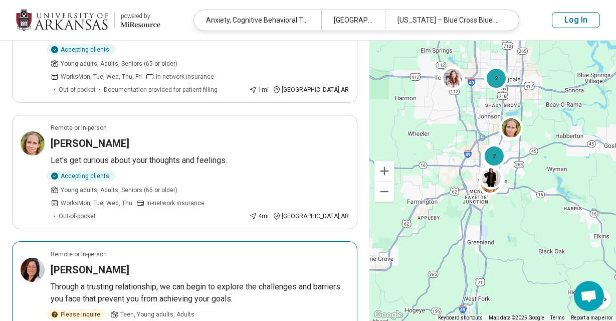
scroll to position [863, 0]
click at [68, 263] on h3 "Tayler Pollock" at bounding box center [90, 270] width 79 height 14
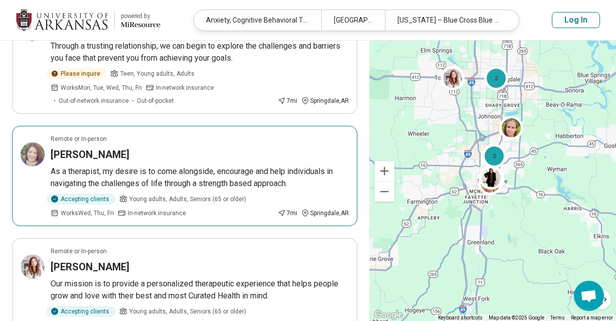
scroll to position [1104, 0]
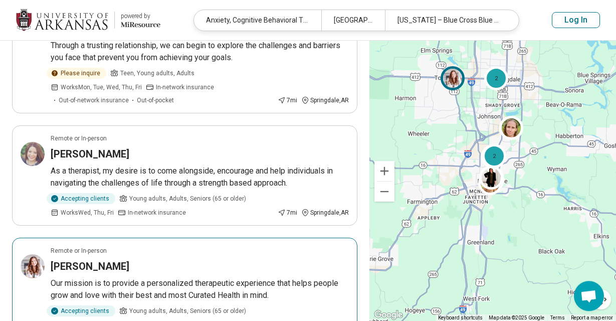
click at [75, 259] on h3 "Ashley Cerda" at bounding box center [90, 266] width 79 height 14
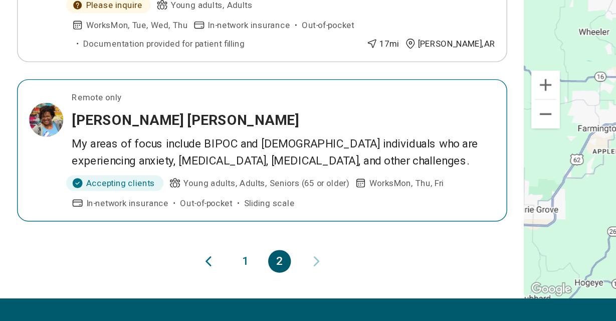
scroll to position [271, 0]
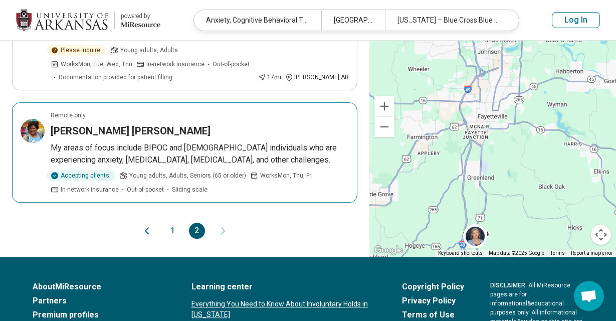
click at [75, 138] on h3 "Shakira Eakins" at bounding box center [131, 131] width 160 height 14
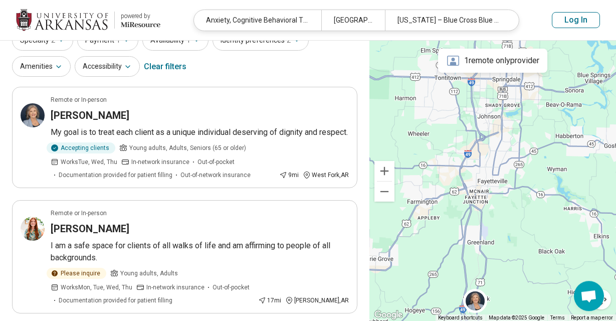
scroll to position [0, 0]
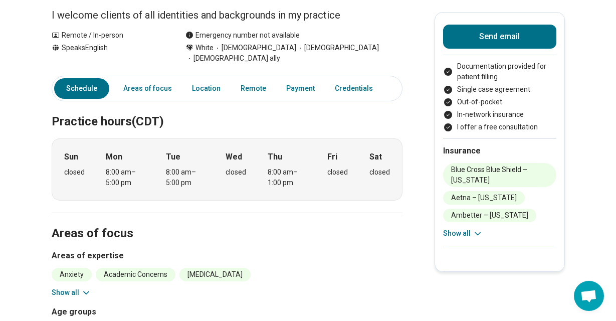
scroll to position [141, 0]
click at [73, 287] on button "Show all" at bounding box center [72, 292] width 40 height 11
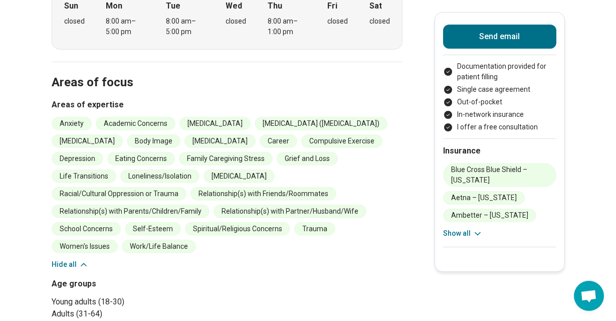
scroll to position [294, 0]
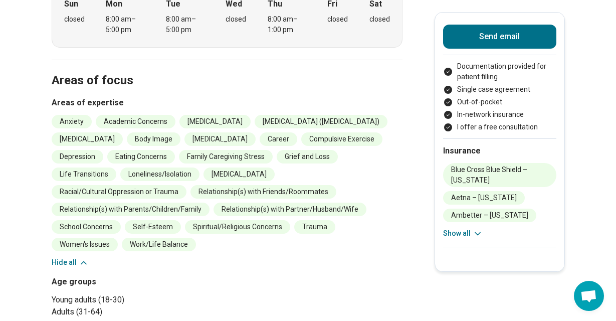
click at [79, 258] on icon at bounding box center [84, 263] width 10 height 10
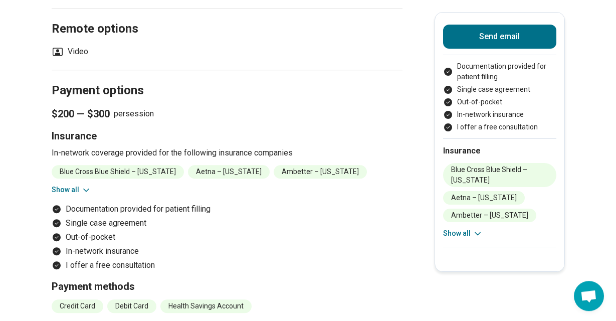
scroll to position [635, 0]
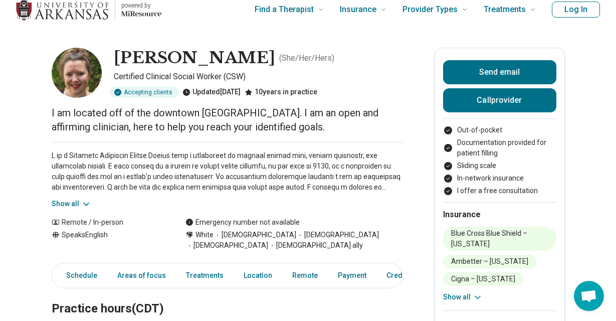
scroll to position [11, 0]
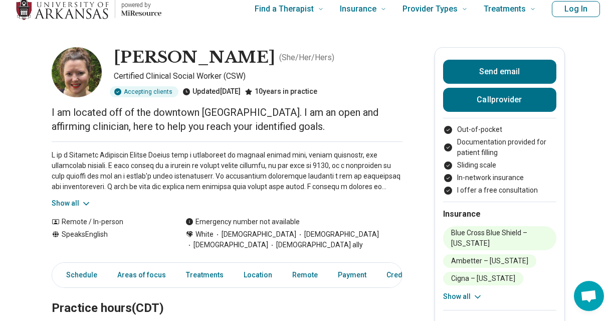
click at [73, 202] on button "Show all" at bounding box center [72, 203] width 40 height 11
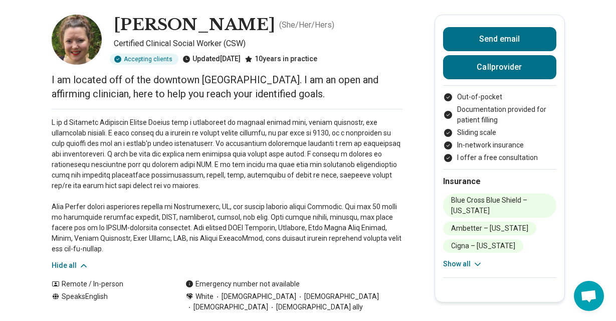
scroll to position [0, 0]
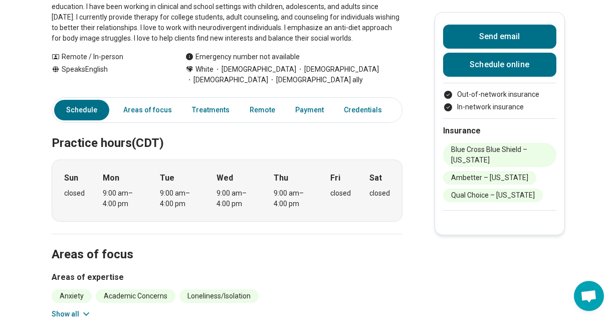
scroll to position [224, 0]
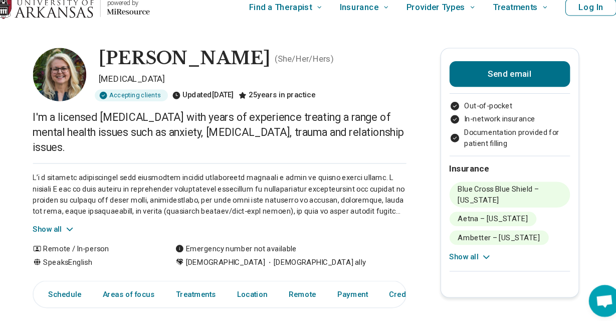
click at [76, 223] on button "Show all" at bounding box center [72, 228] width 40 height 11
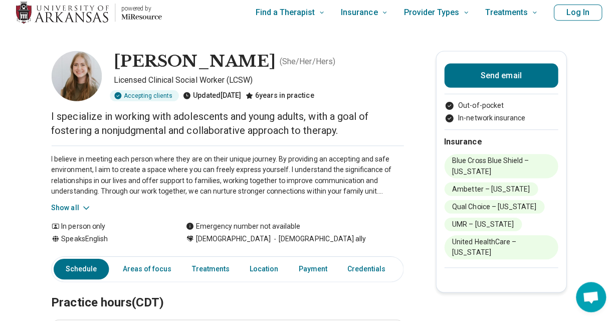
scroll to position [4, 0]
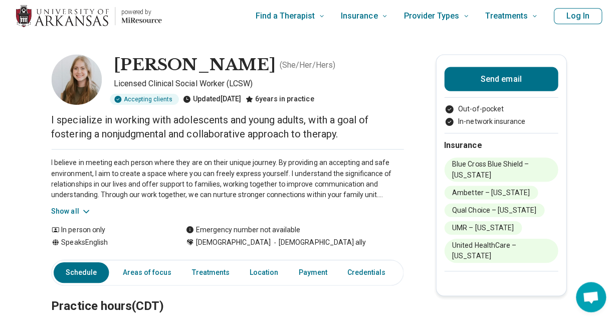
click at [82, 213] on icon at bounding box center [86, 210] width 10 height 10
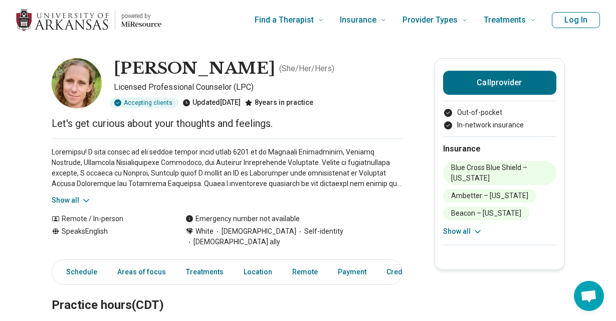
click at [82, 194] on div "Show all" at bounding box center [227, 171] width 351 height 67
click at [71, 198] on button "Show all" at bounding box center [72, 200] width 40 height 11
